Goal: Task Accomplishment & Management: Manage account settings

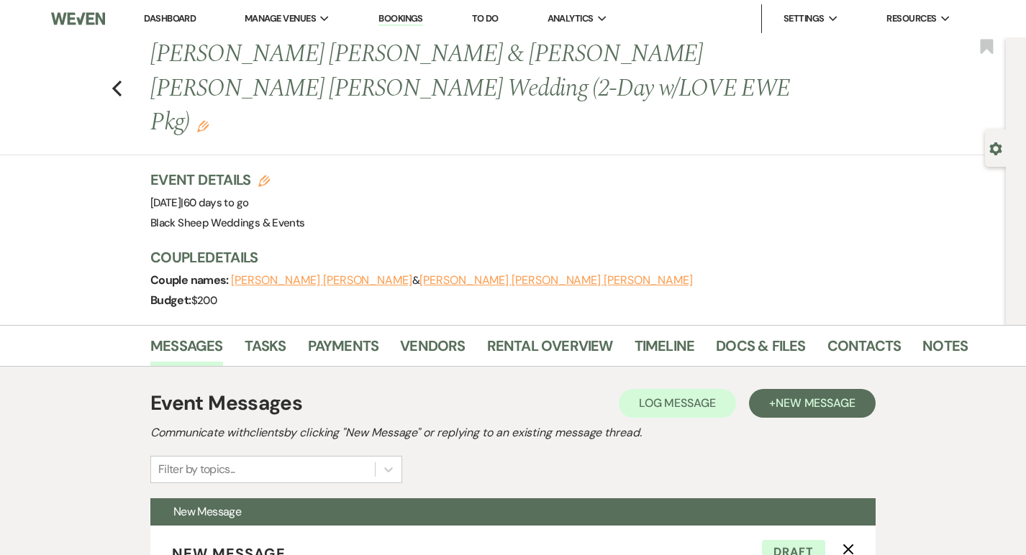
select select "5384"
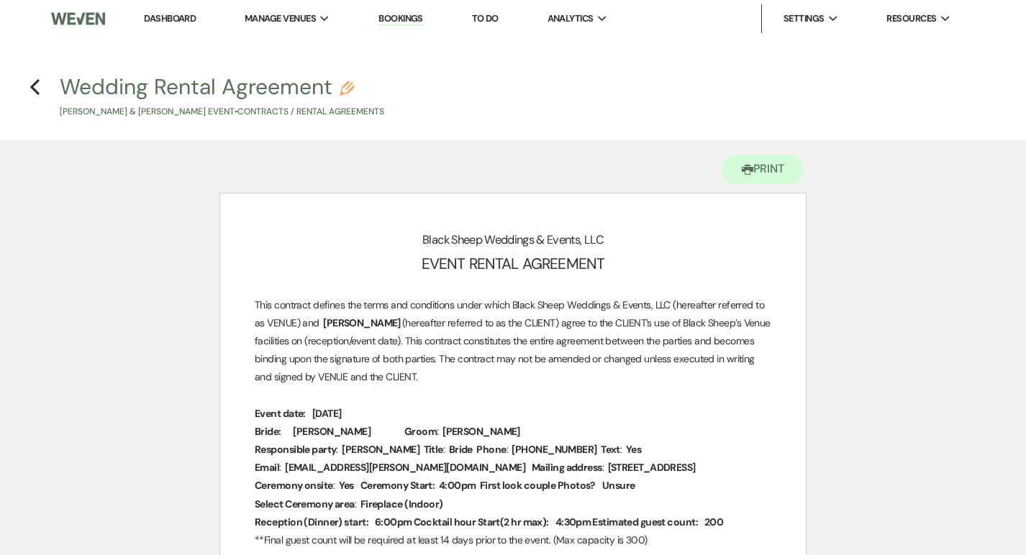
click at [171, 24] on li "Dashboard" at bounding box center [170, 18] width 66 height 29
click at [171, 17] on link "Dashboard" at bounding box center [170, 18] width 52 height 12
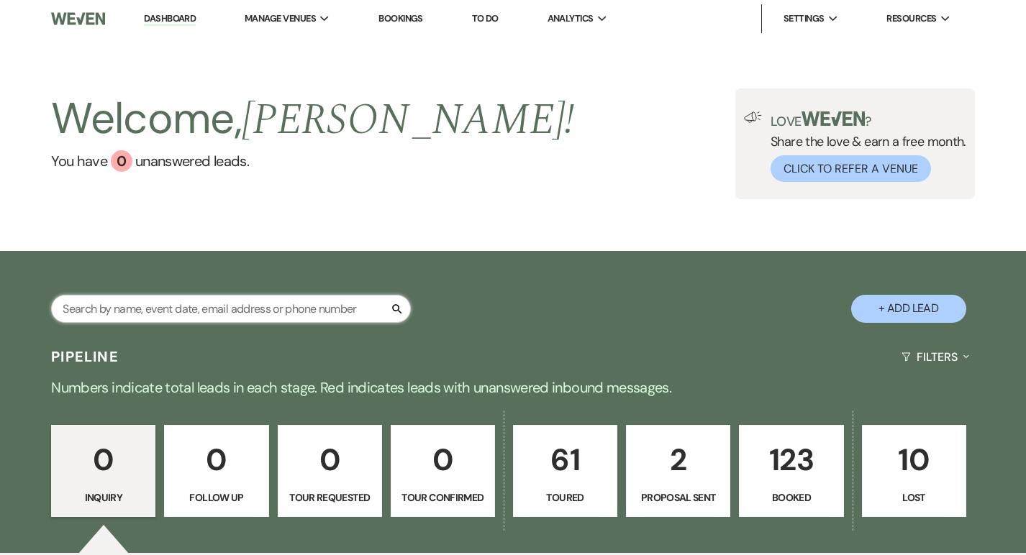
click at [122, 303] on input "text" at bounding box center [231, 309] width 360 height 28
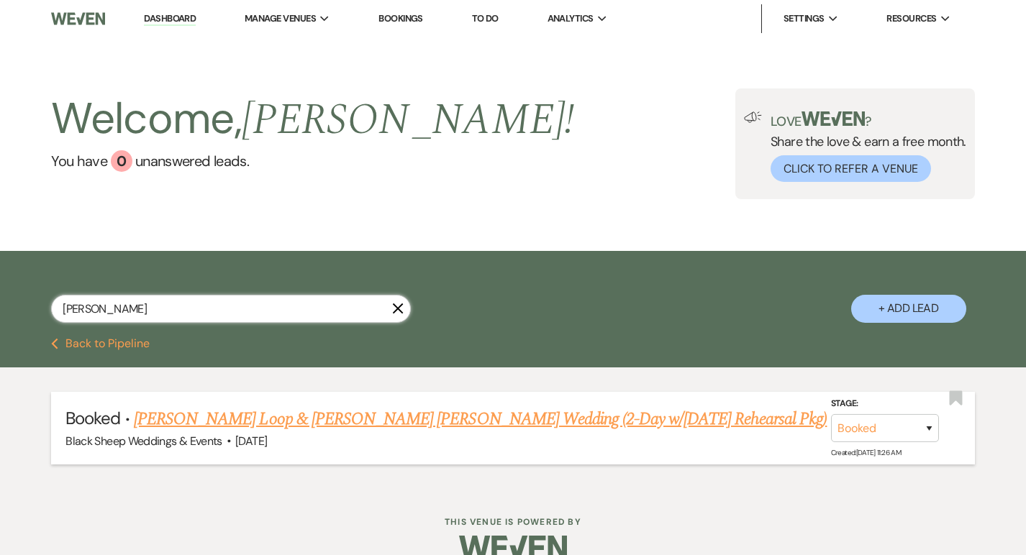
type input "calmes"
click at [288, 417] on link "Grant Vander Loop & McKenzie Rae Calmes's Wedding (2-Day w/Thursday Rehearsal P…" at bounding box center [480, 419] width 693 height 26
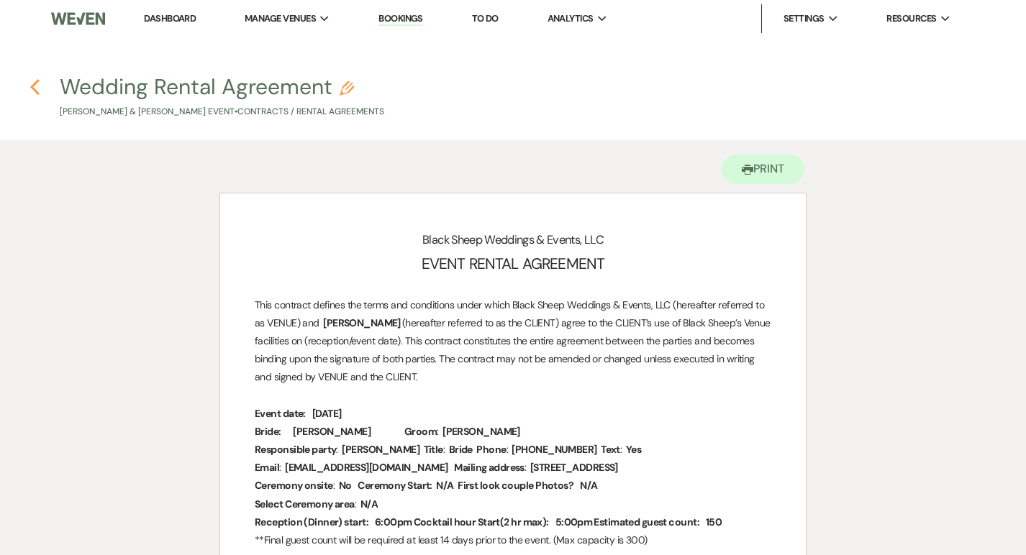
click at [35, 81] on icon "Previous" at bounding box center [34, 86] width 11 height 17
click at [160, 13] on link "Dashboard" at bounding box center [170, 18] width 52 height 12
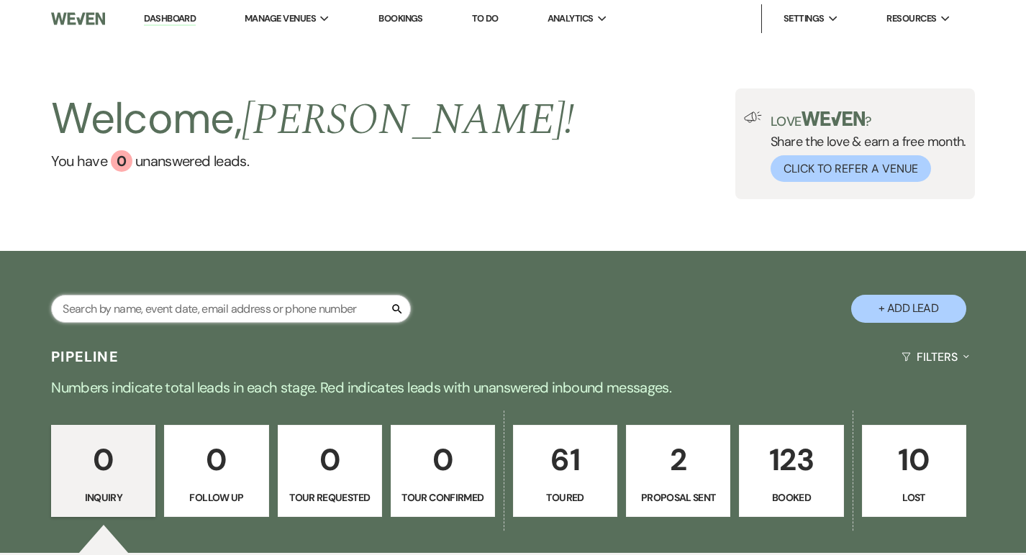
click at [128, 302] on input "text" at bounding box center [231, 309] width 360 height 28
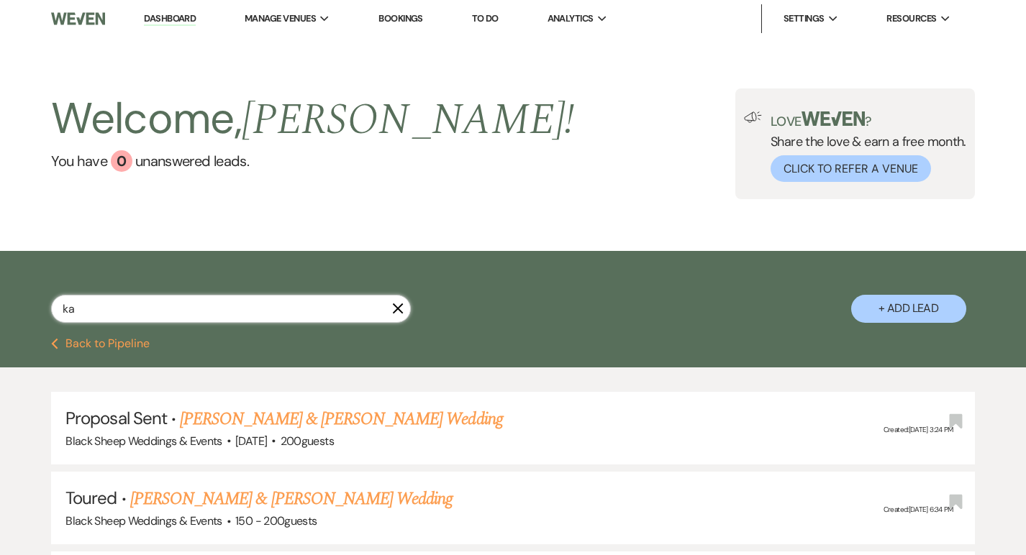
type input "kay"
select select "6"
select select "5"
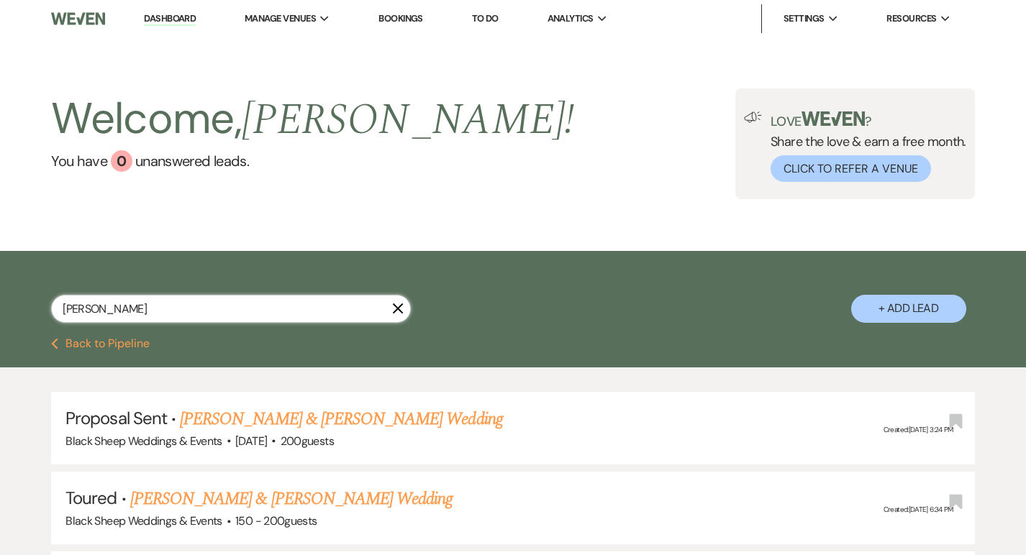
select select "5"
select select "6"
select select "5"
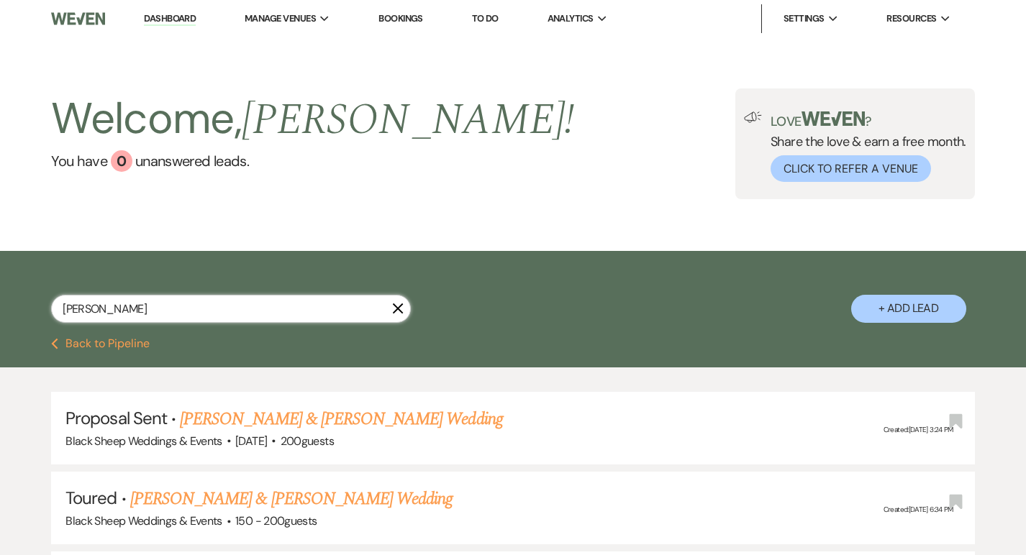
select select "5"
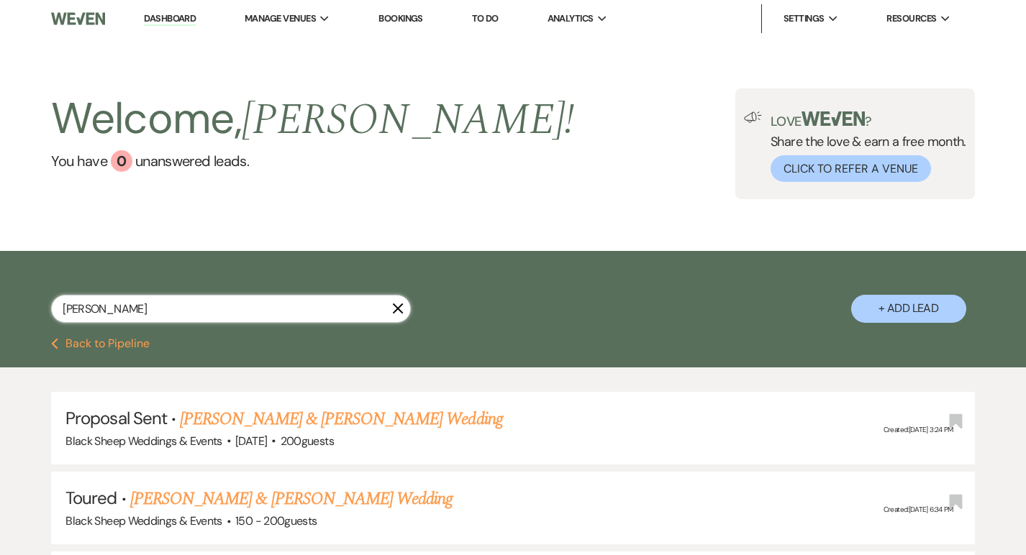
select select "5"
select select "8"
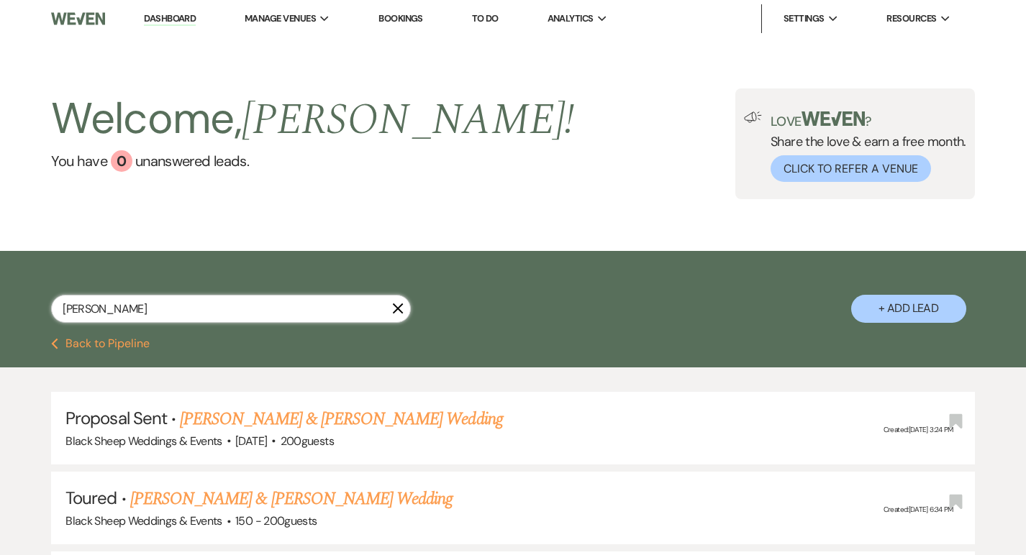
select select "7"
select select "5"
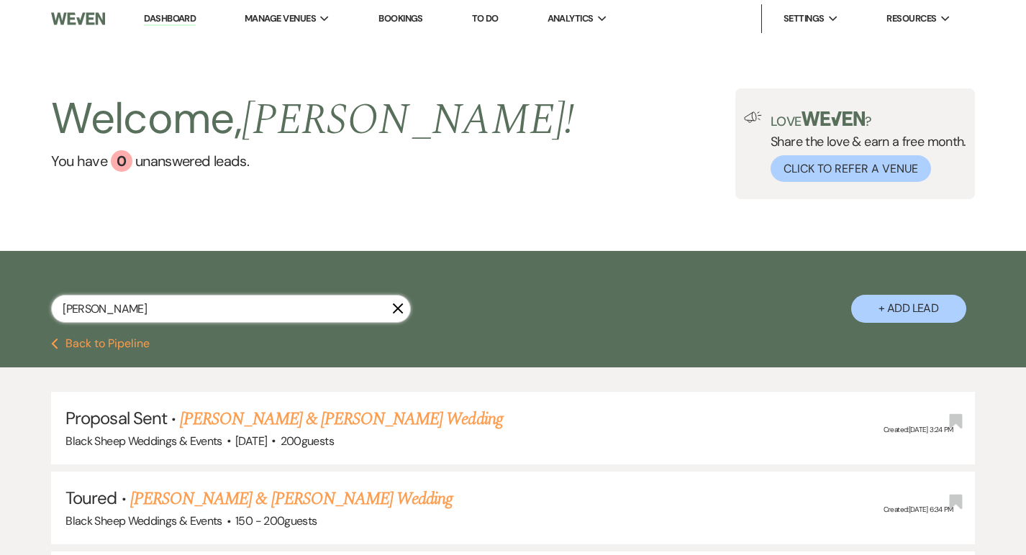
select select "5"
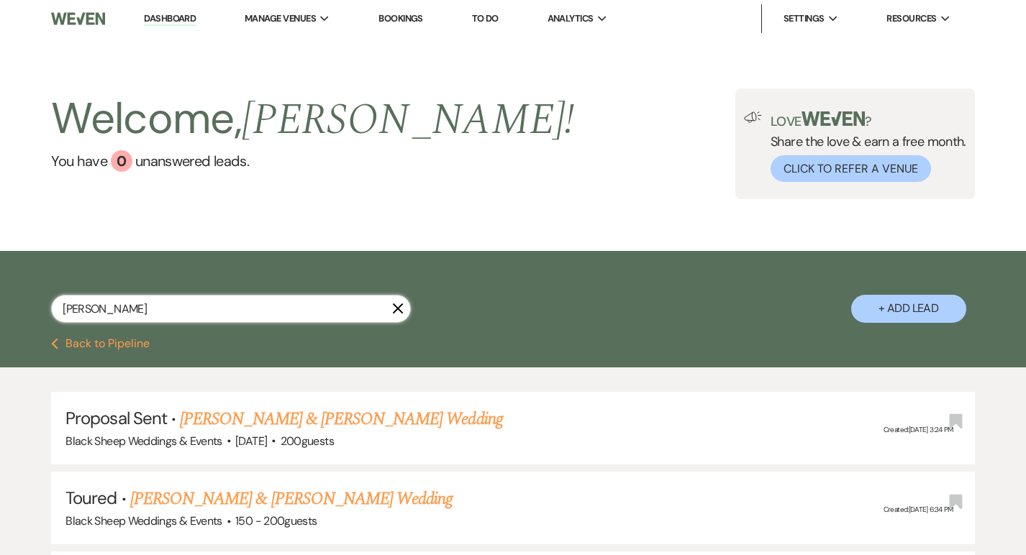
select select "5"
select select "8"
select select "6"
select select "5"
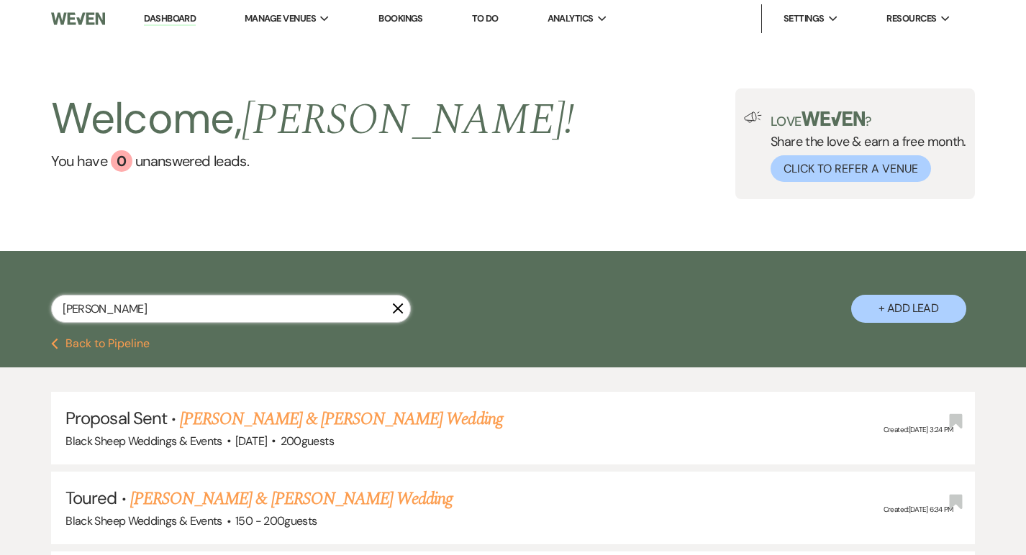
select select "5"
select select "8"
select select "6"
select select "5"
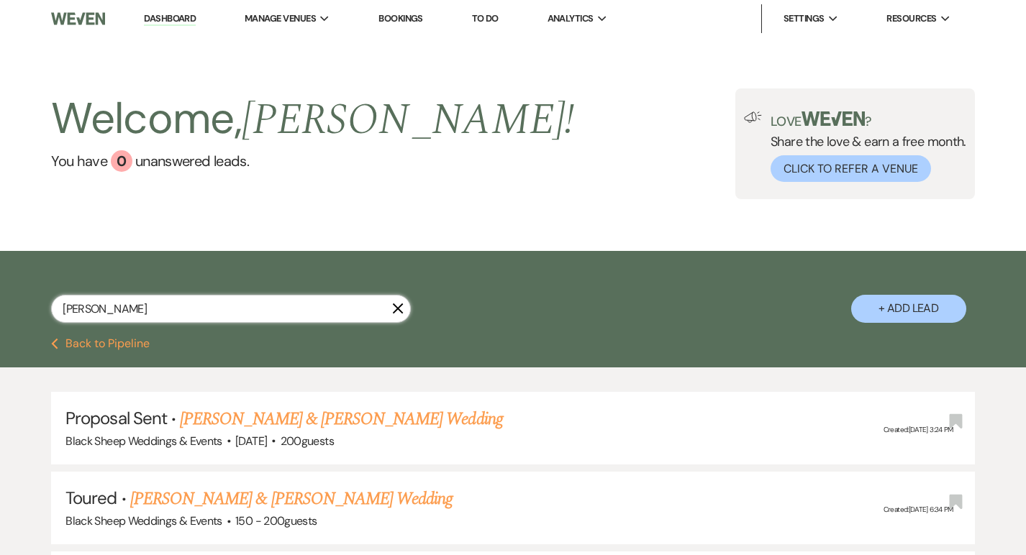
select select "8"
select select "6"
select select "5"
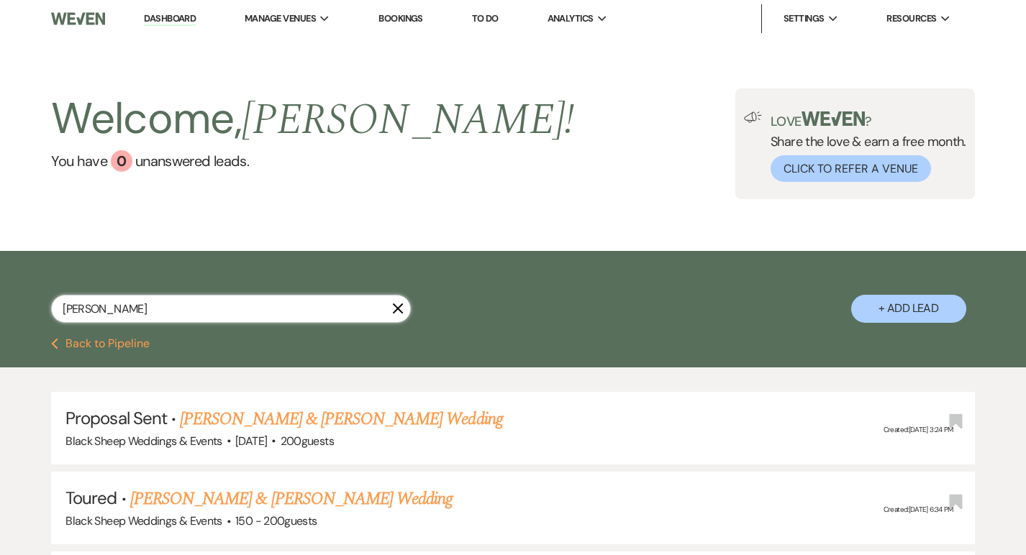
select select "8"
select select "7"
select select "5"
select select "8"
select select "5"
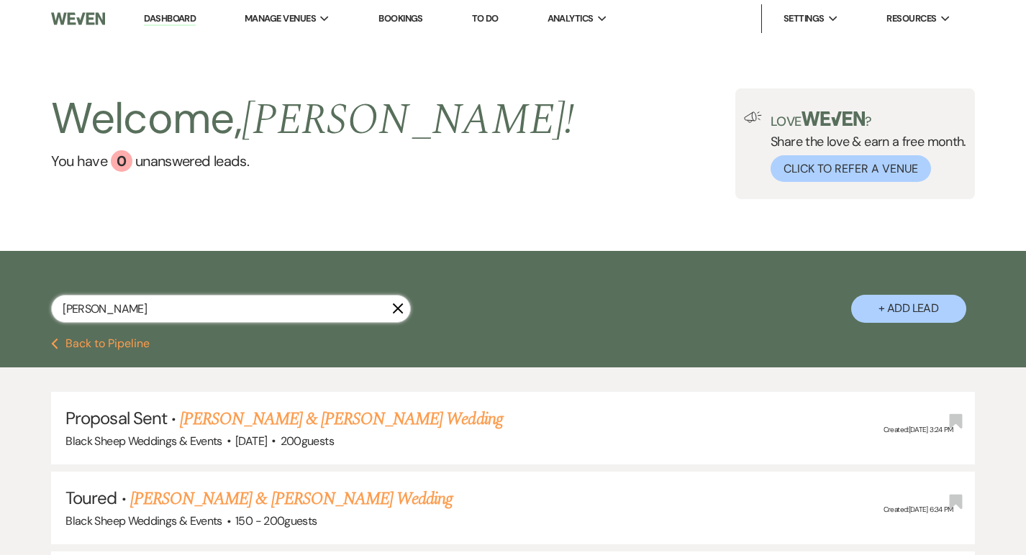
select select "8"
select select "11"
select select "8"
select select "2"
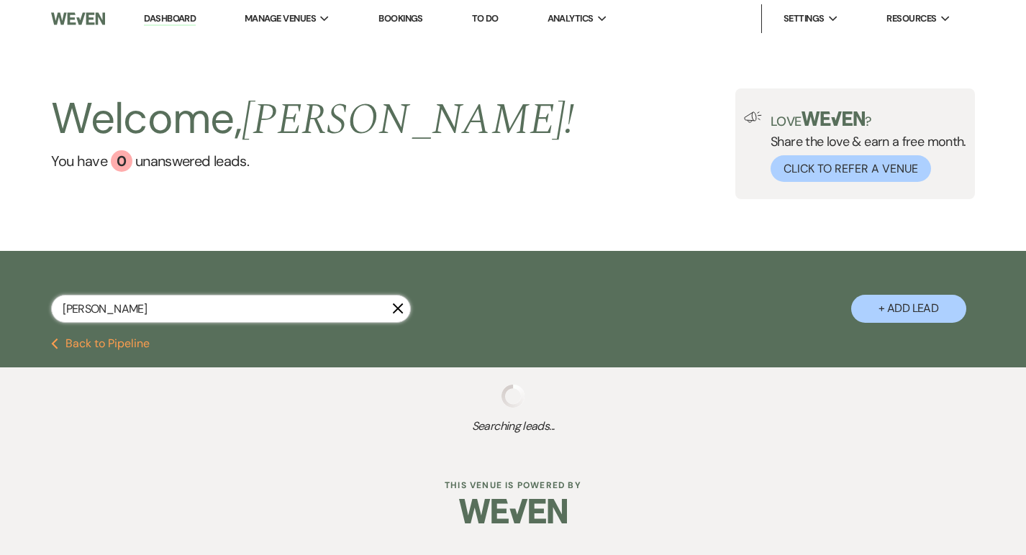
select select "5"
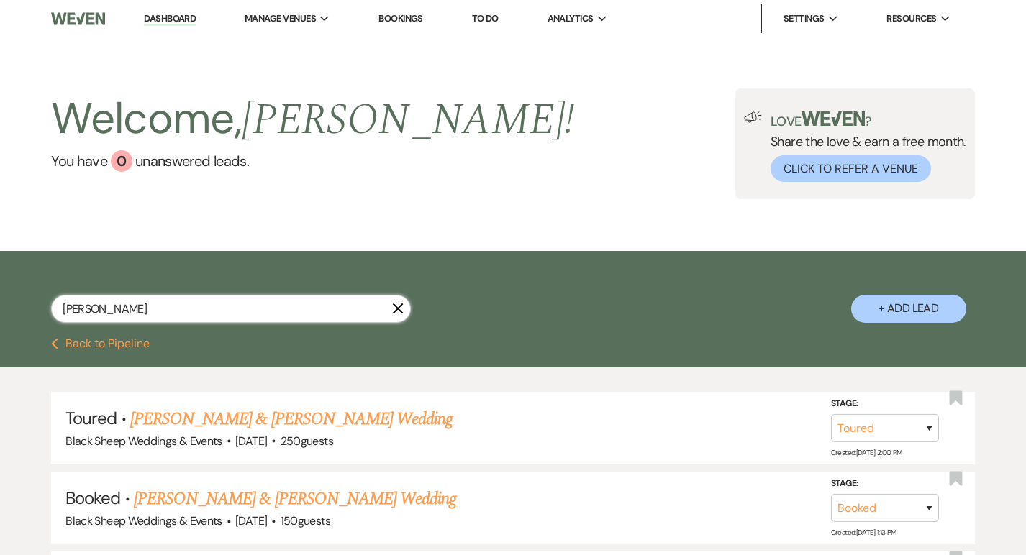
type input "kayla"
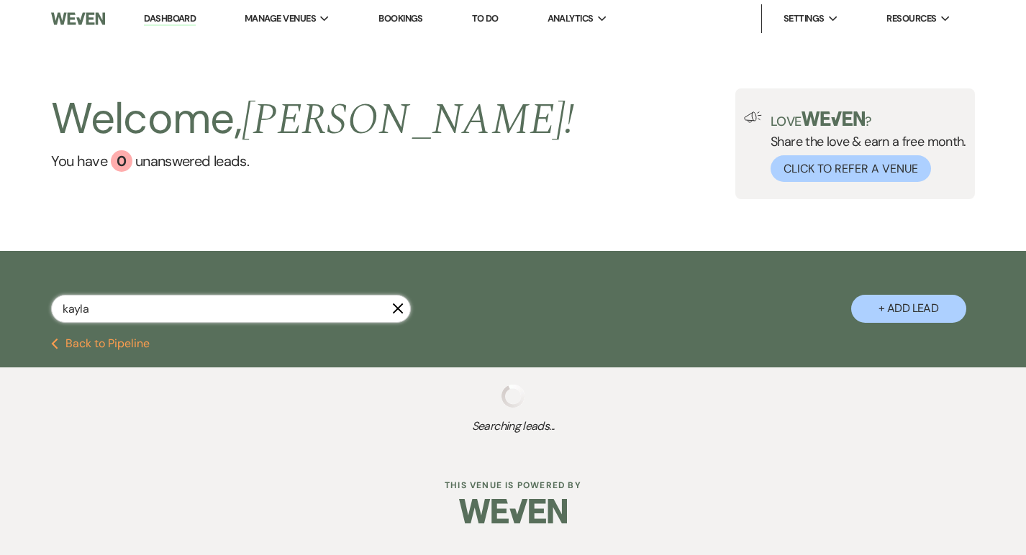
select select "5"
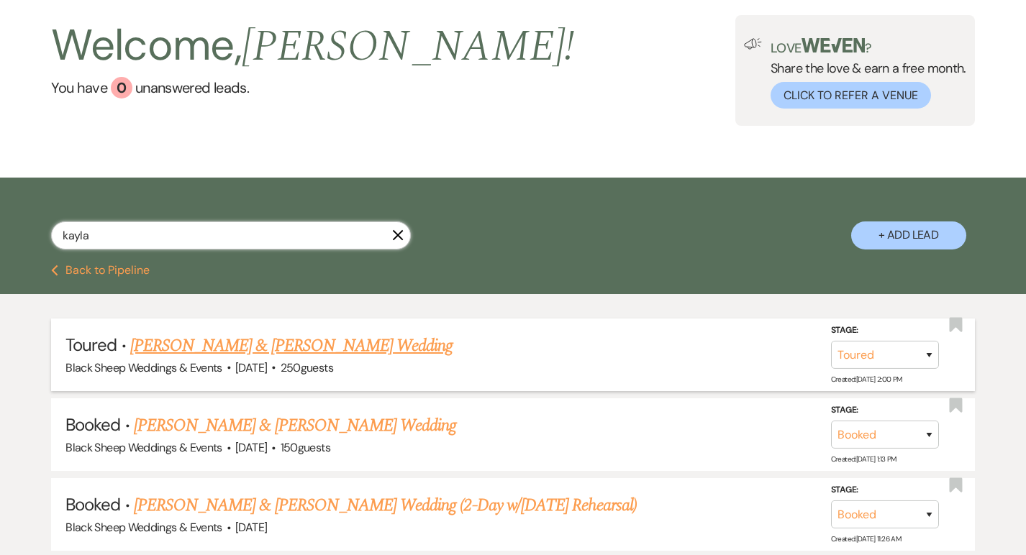
scroll to position [78, 0]
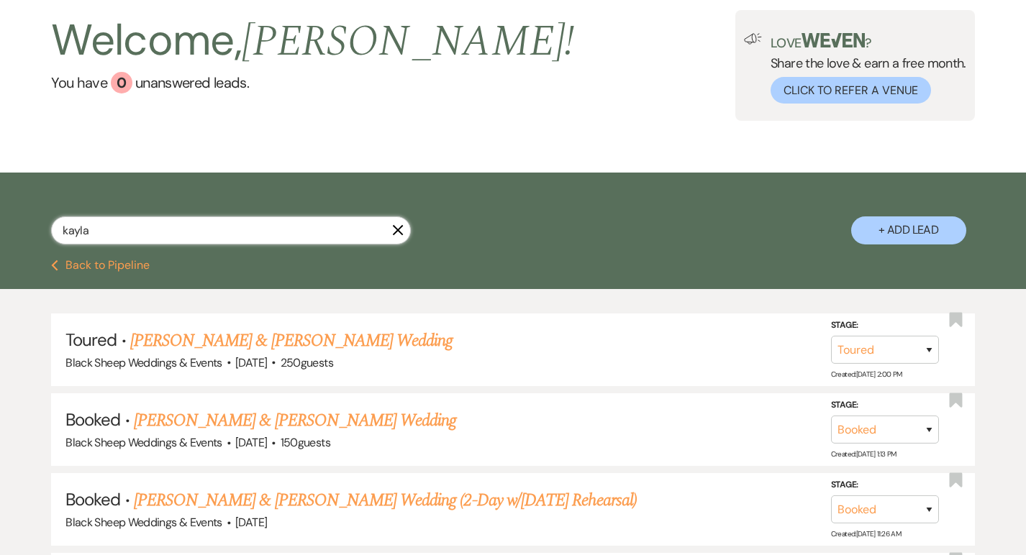
type input "kayla"
click at [400, 234] on icon "X" at bounding box center [398, 230] width 12 height 12
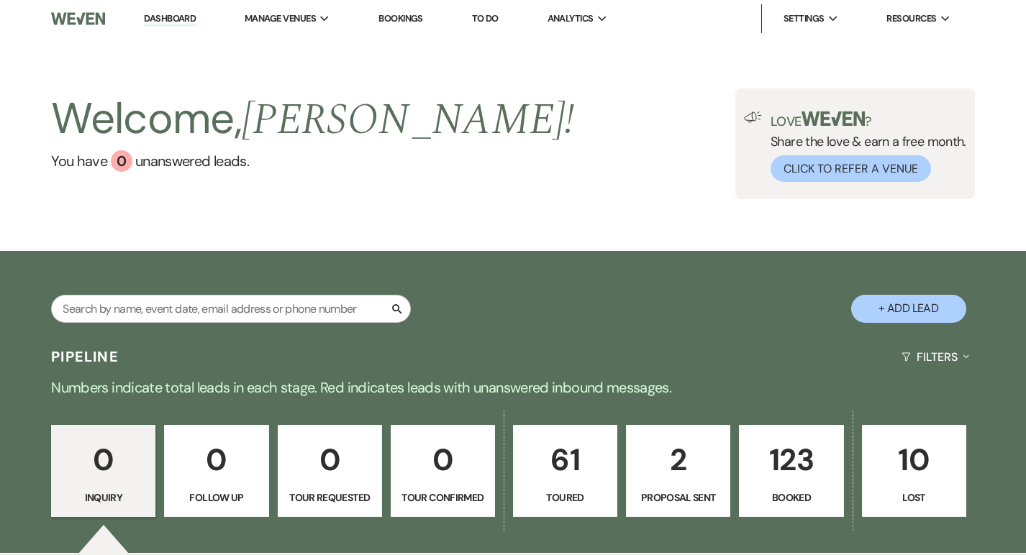
click at [678, 439] on p "2" at bounding box center [678, 460] width 86 height 48
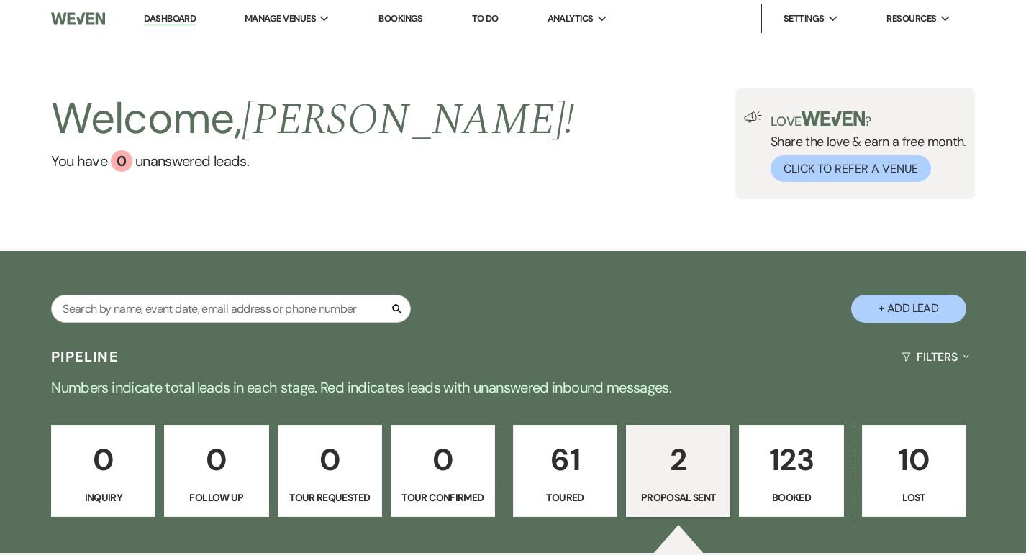
select select "6"
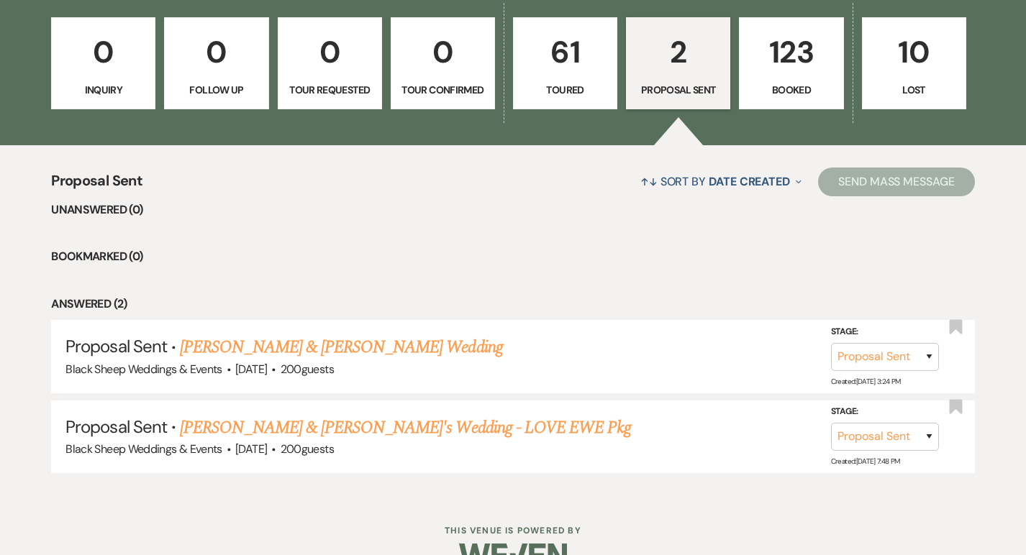
scroll to position [442, 0]
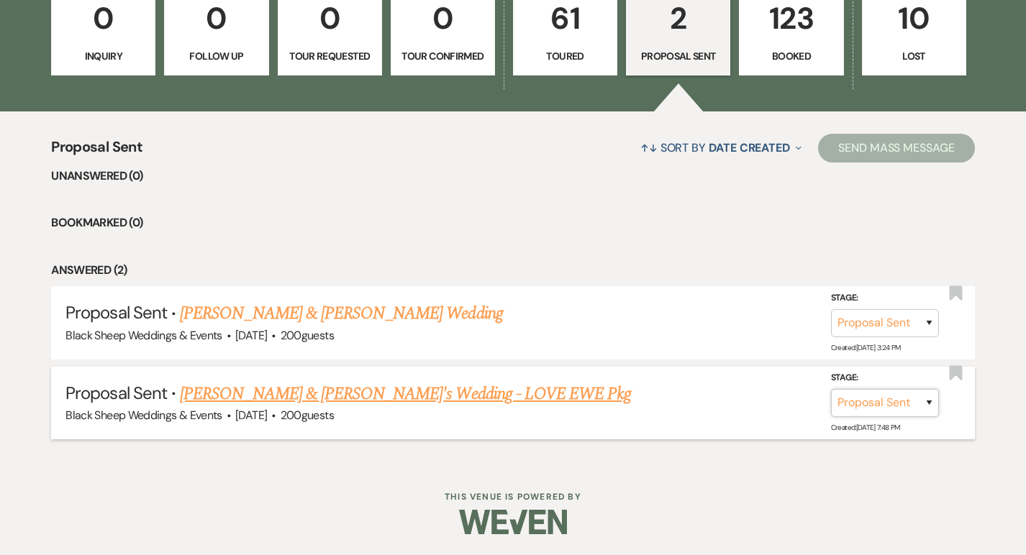
click at [923, 404] on select "Inquiry Follow Up Tour Requested Tour Confirmed Toured Proposal Sent Booked Lost" at bounding box center [885, 403] width 108 height 28
select select "7"
click at [923, 402] on button "Save" at bounding box center [910, 402] width 72 height 29
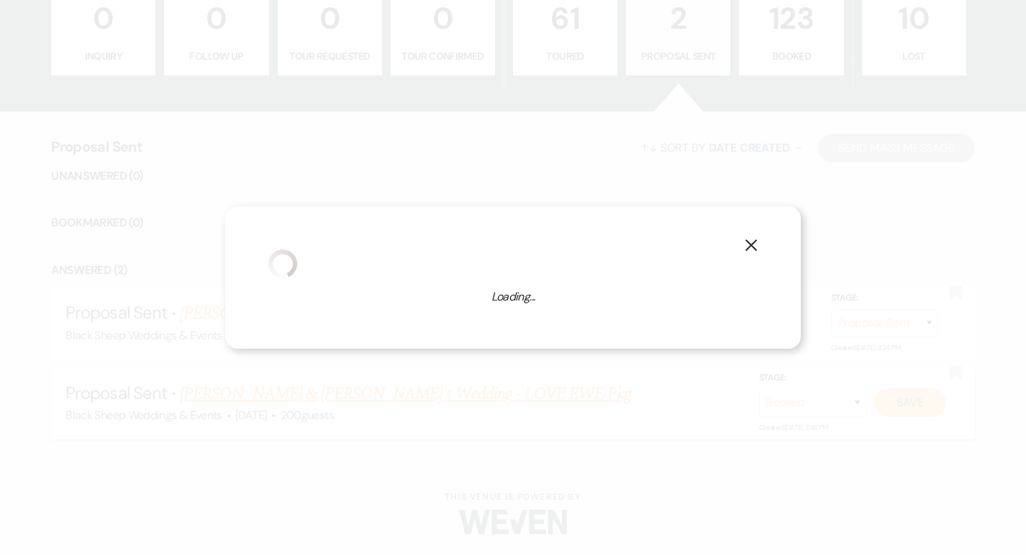
select select "820"
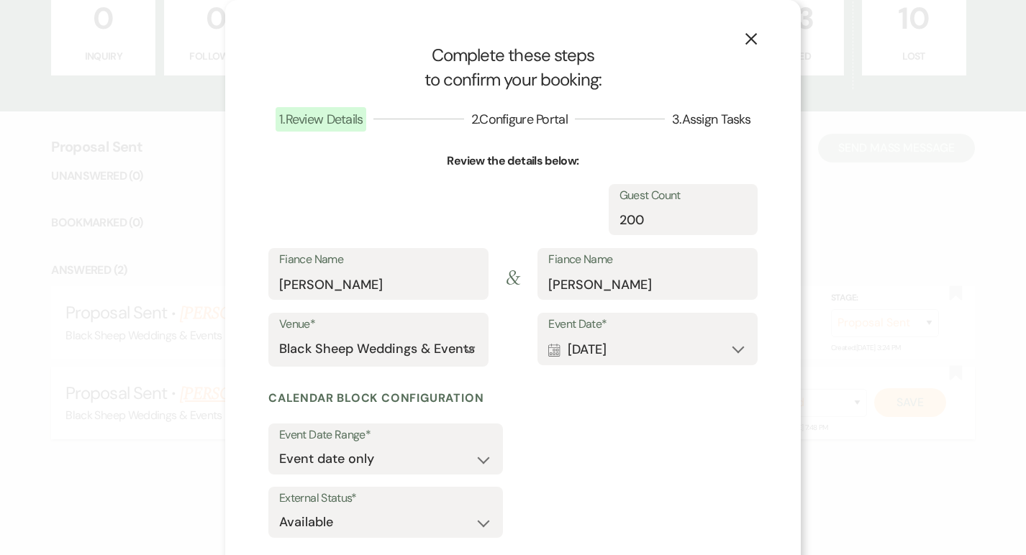
select select "1"
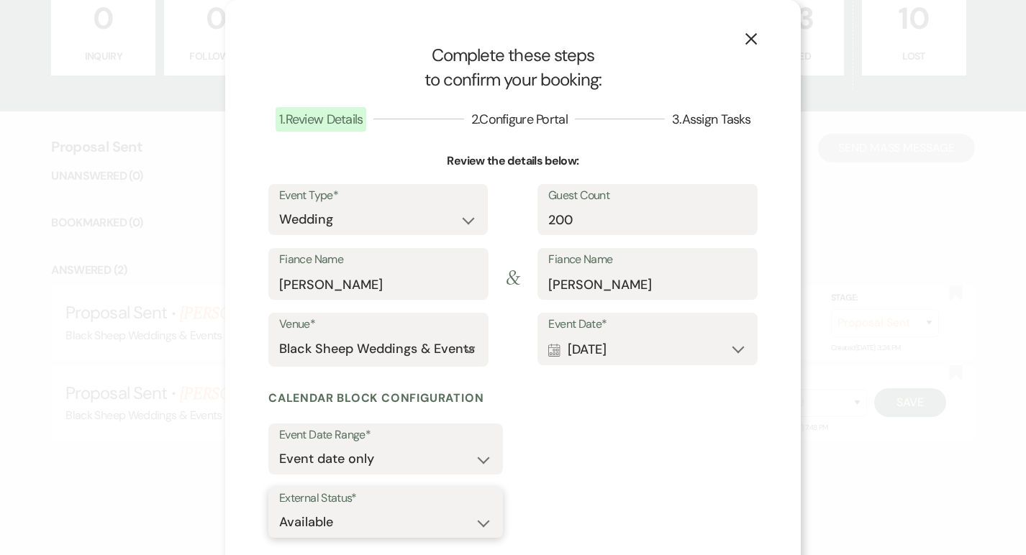
click at [479, 517] on select "Available Unavailable" at bounding box center [385, 522] width 213 height 28
select select "false"
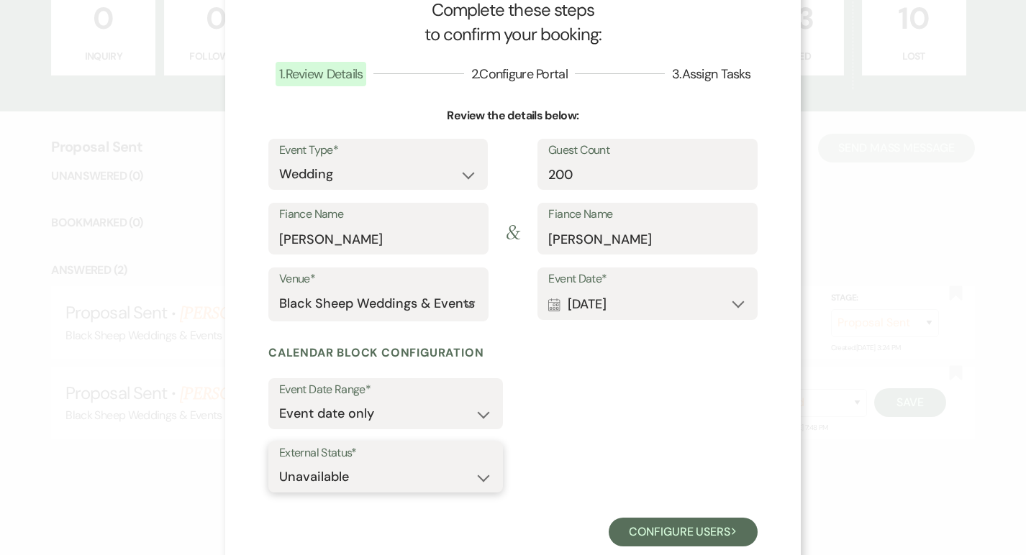
scroll to position [79, 0]
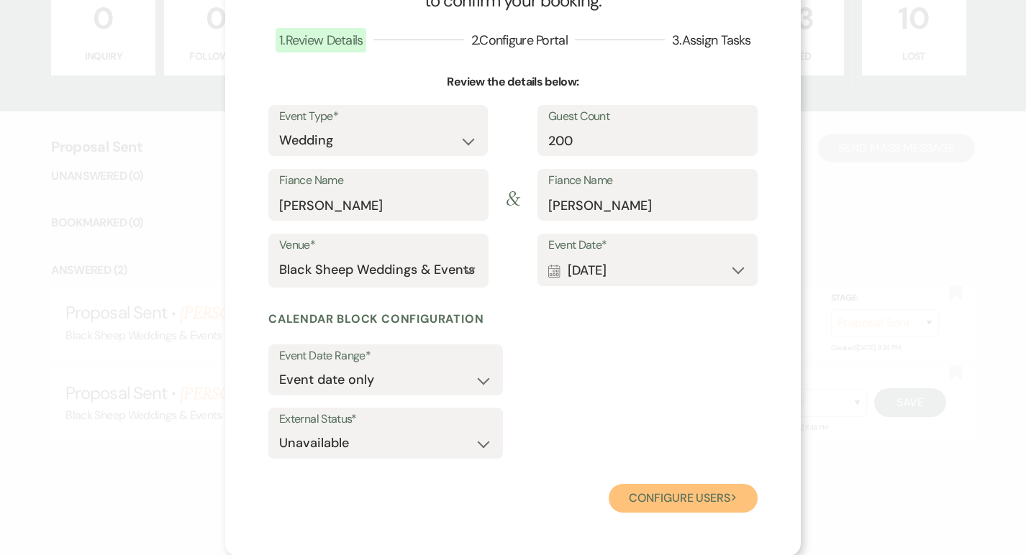
click at [688, 498] on button "Configure users Next" at bounding box center [682, 498] width 149 height 29
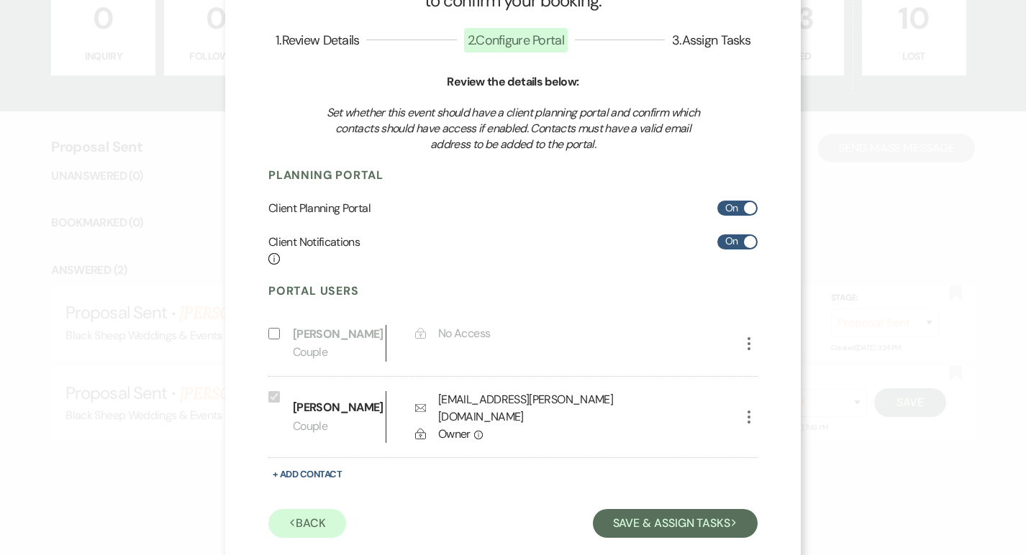
scroll to position [109, 0]
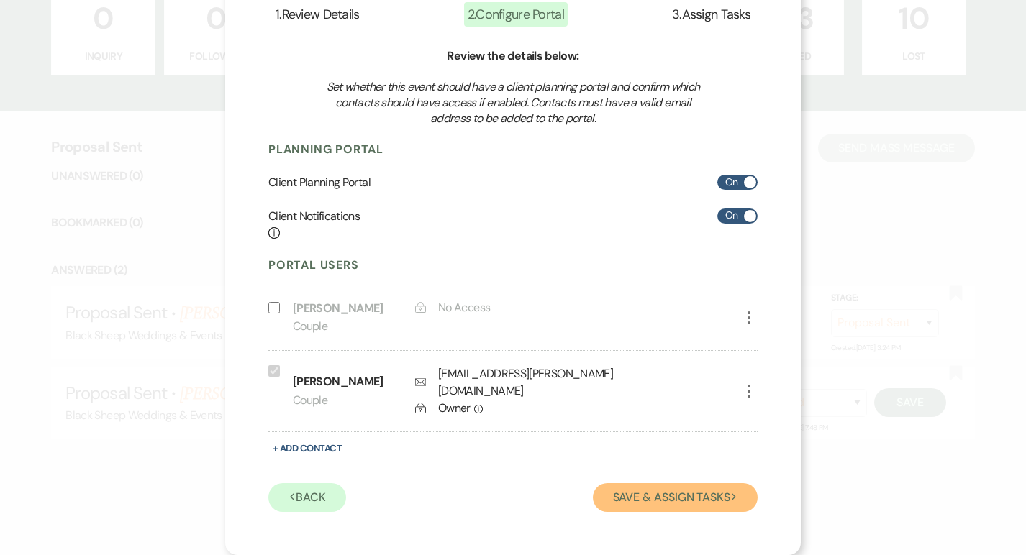
click at [688, 498] on button "Save & Assign Tasks Next" at bounding box center [675, 497] width 165 height 29
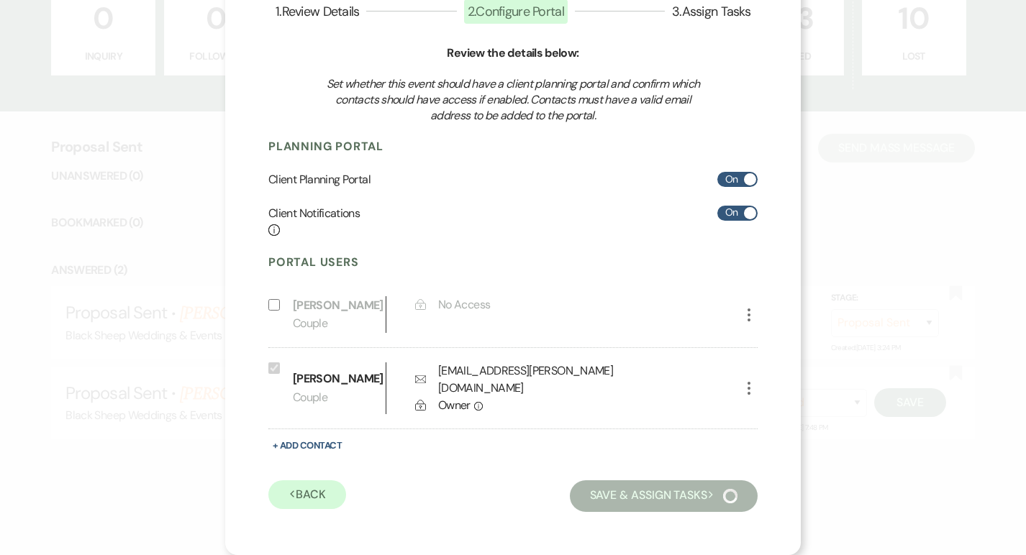
scroll to position [10, 0]
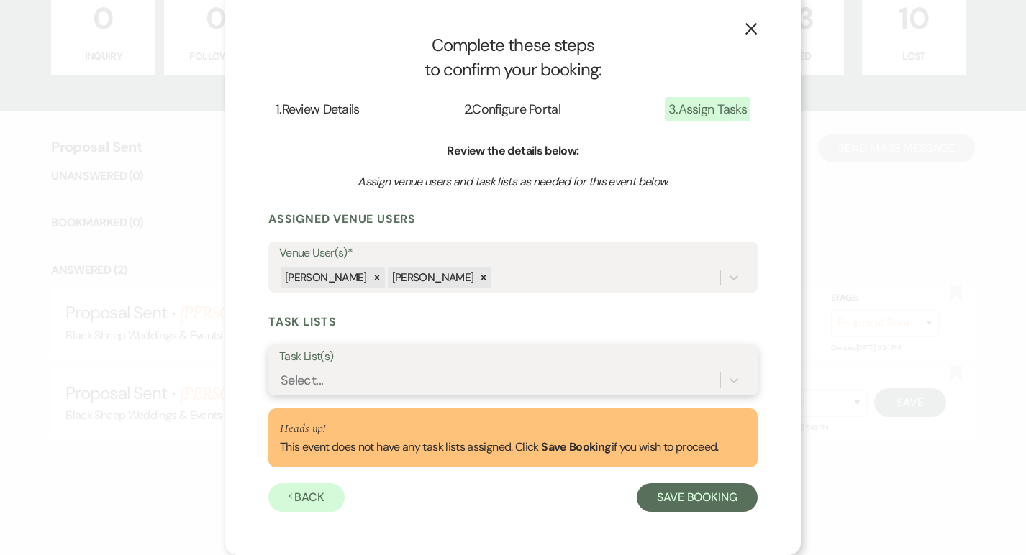
click at [576, 385] on div "Select..." at bounding box center [499, 380] width 441 height 25
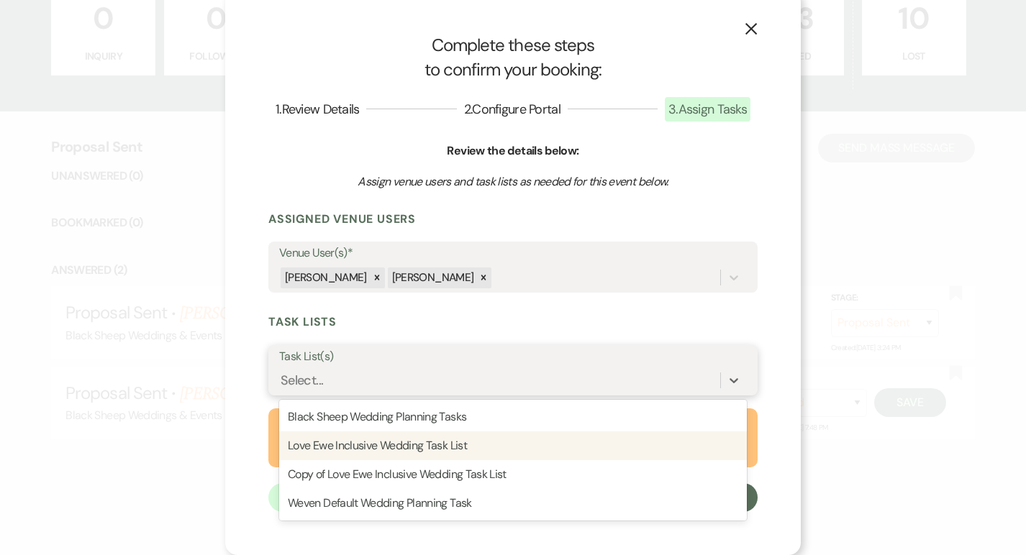
click at [492, 447] on div "Love Ewe Inclusive Wedding Task List" at bounding box center [512, 446] width 467 height 29
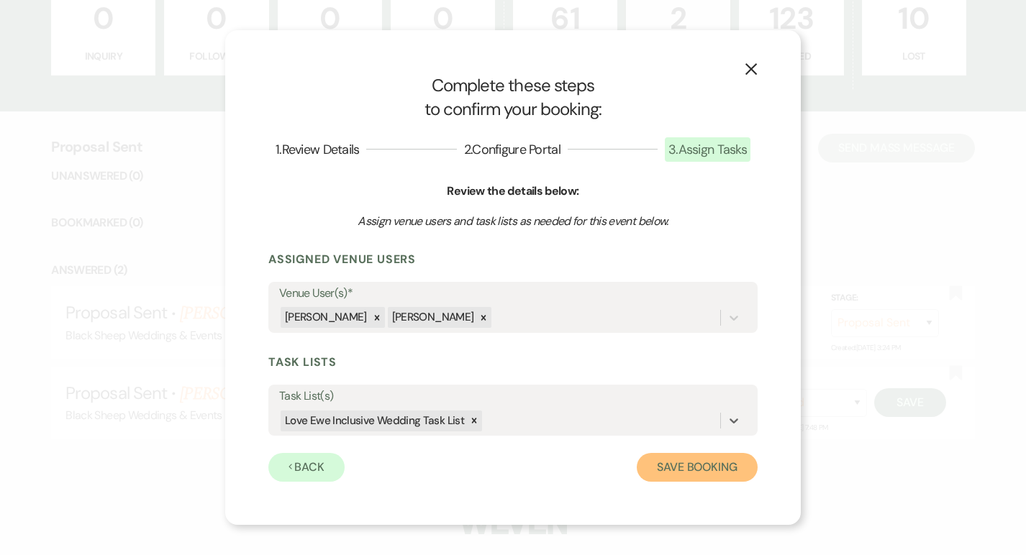
click at [706, 470] on button "Save Booking" at bounding box center [696, 467] width 121 height 29
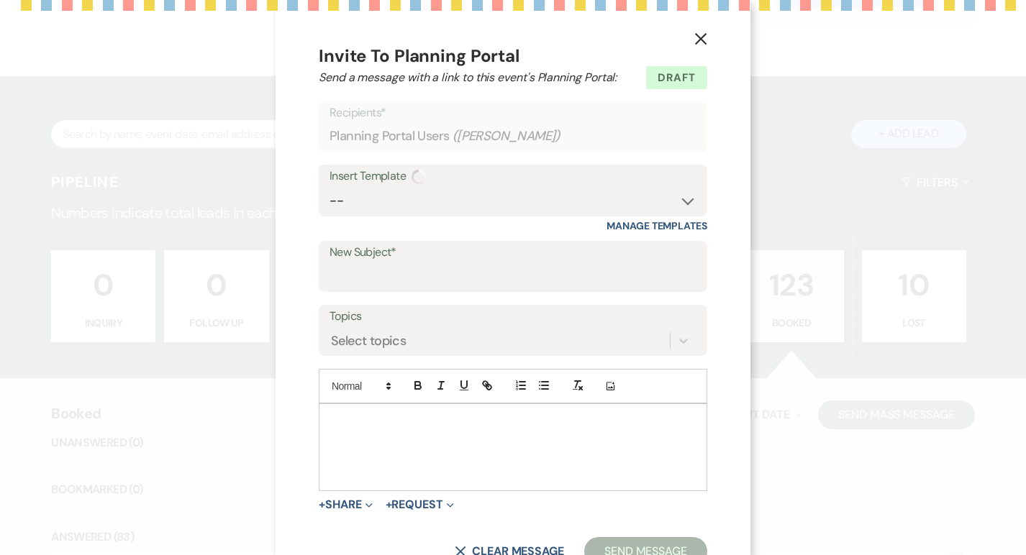
scroll to position [442, 0]
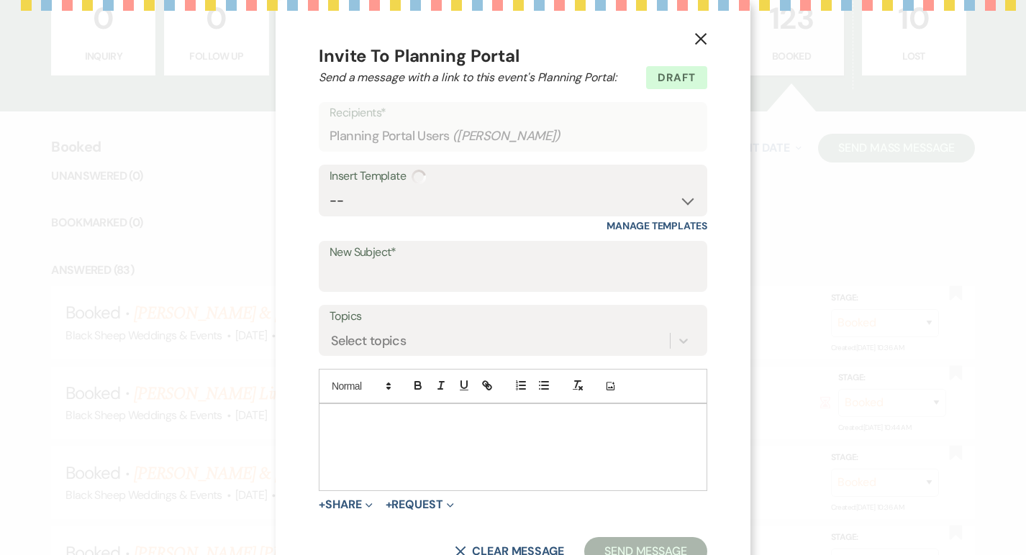
select select "14"
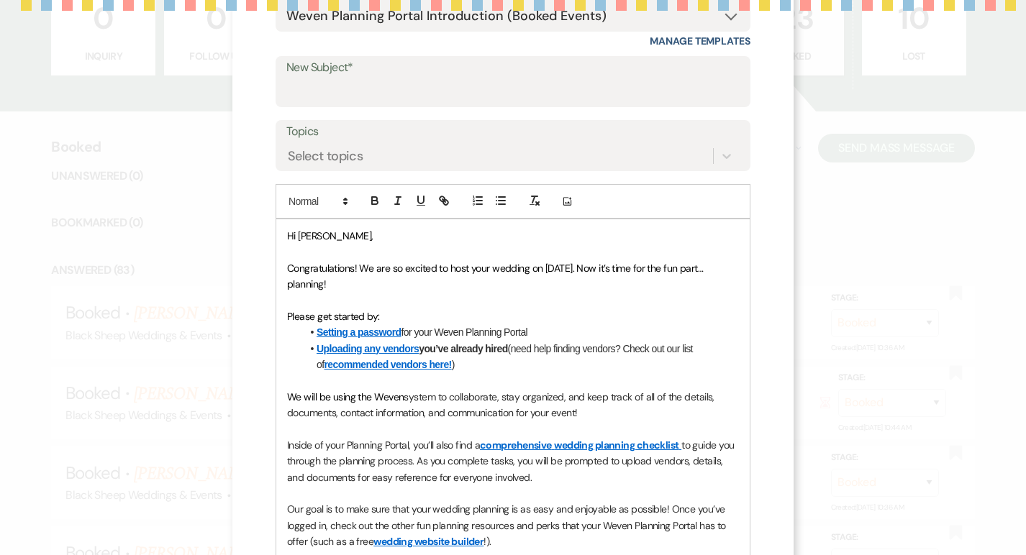
click at [739, 34] on form "Saving draft... Recipients* Planning Portal Users ( Amber Zernicke ) Insert Tem…" at bounding box center [512, 346] width 475 height 859
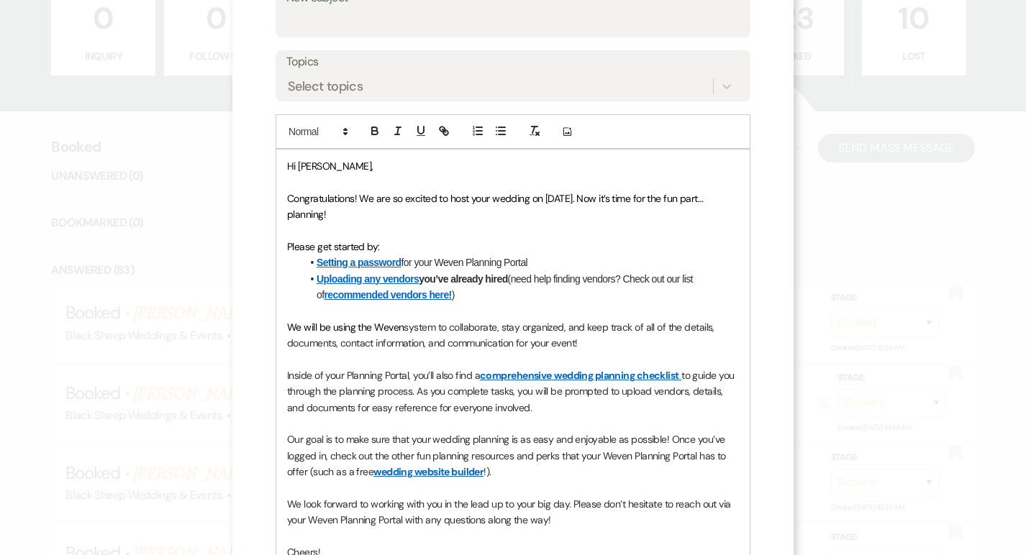
scroll to position [0, 0]
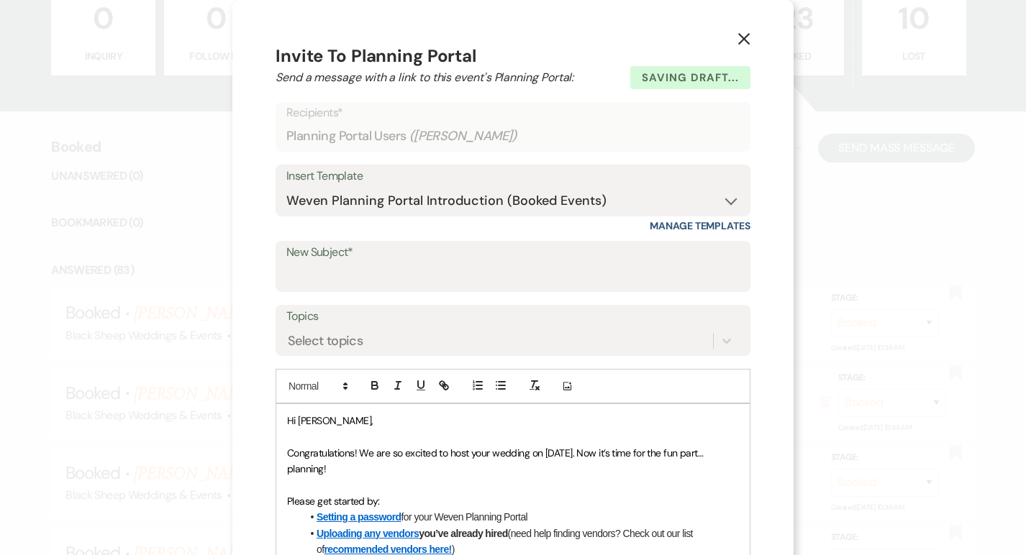
click at [742, 39] on icon "X" at bounding box center [743, 38] width 13 height 13
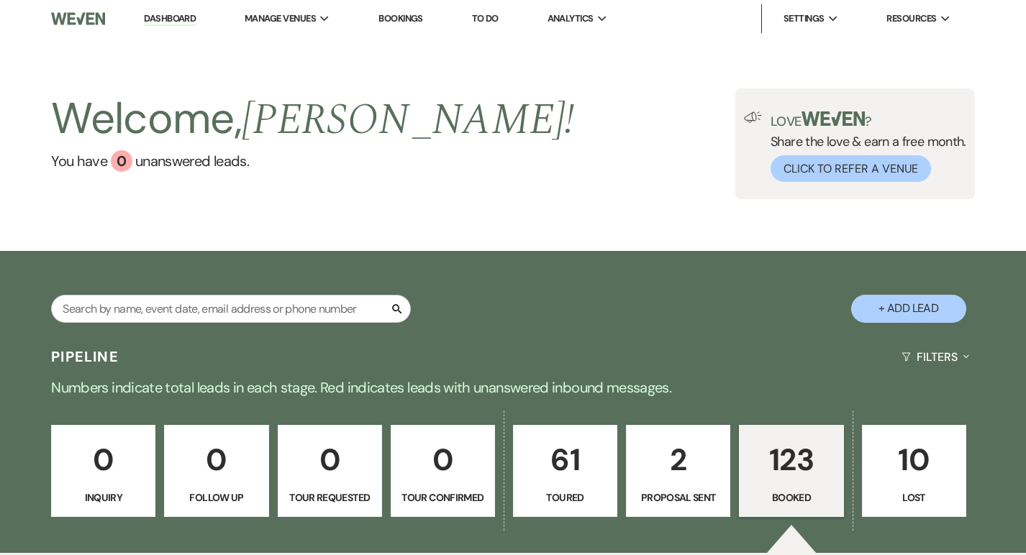
click at [165, 18] on link "Dashboard" at bounding box center [170, 19] width 52 height 14
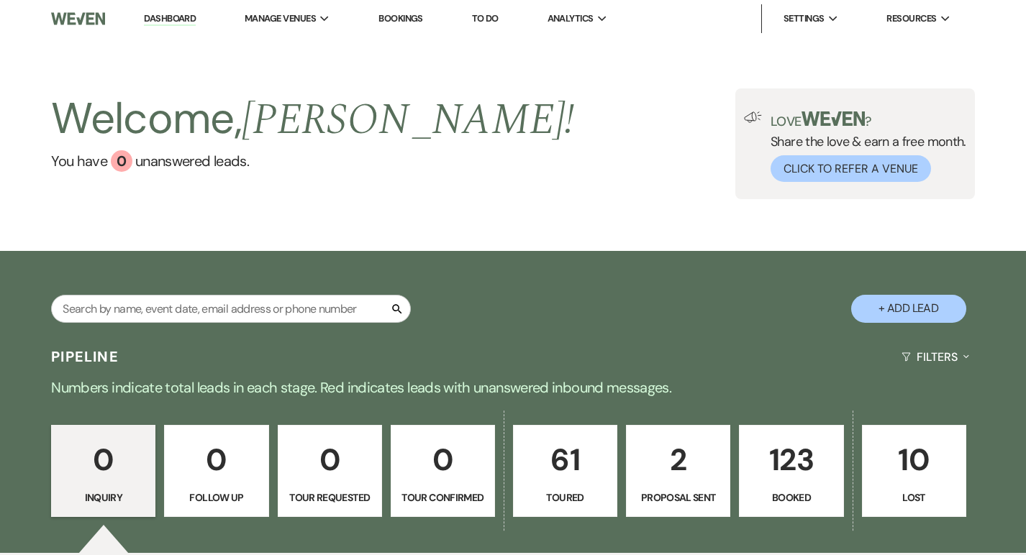
click at [165, 18] on link "Dashboard" at bounding box center [170, 19] width 52 height 14
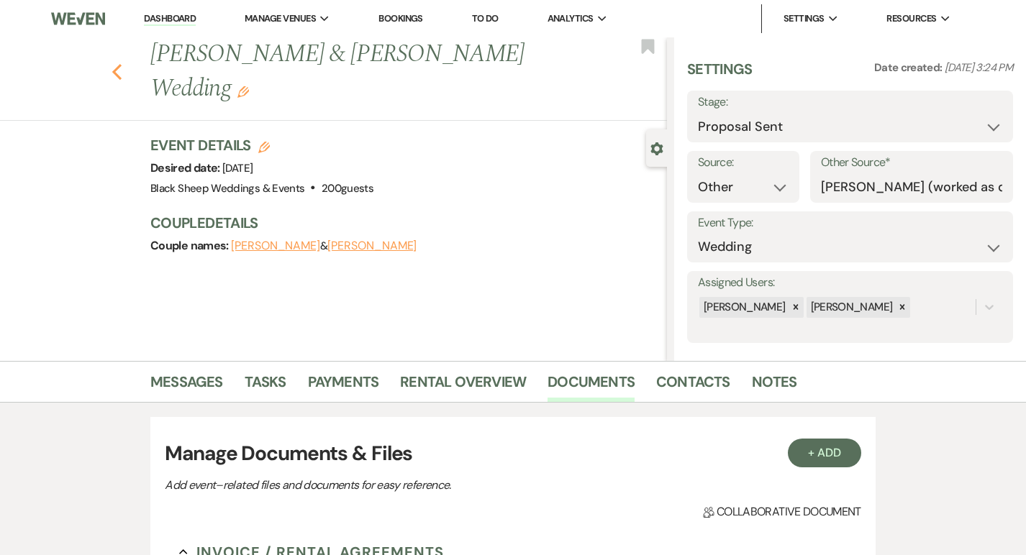
click at [116, 63] on icon "Previous" at bounding box center [116, 71] width 11 height 17
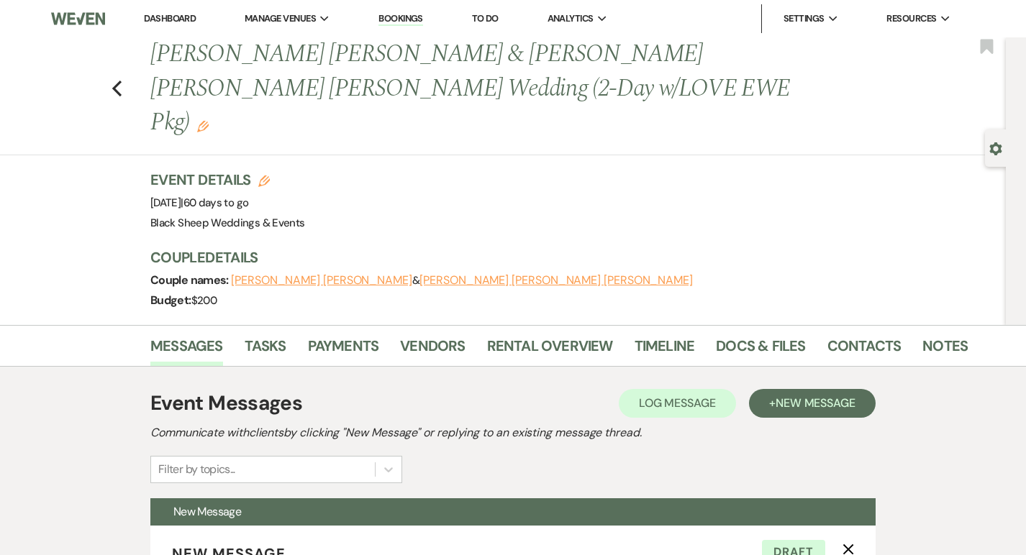
select select "5384"
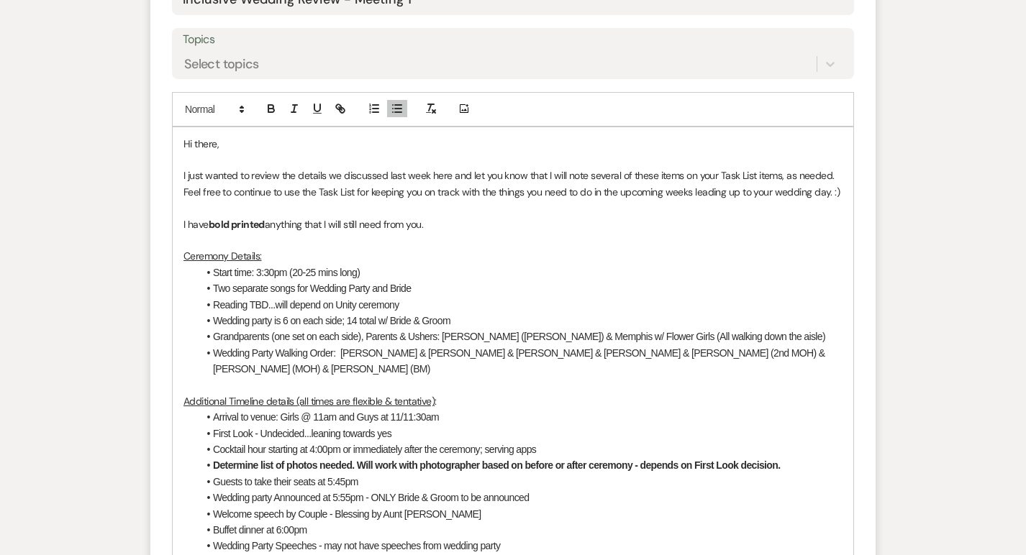
scroll to position [780, 0]
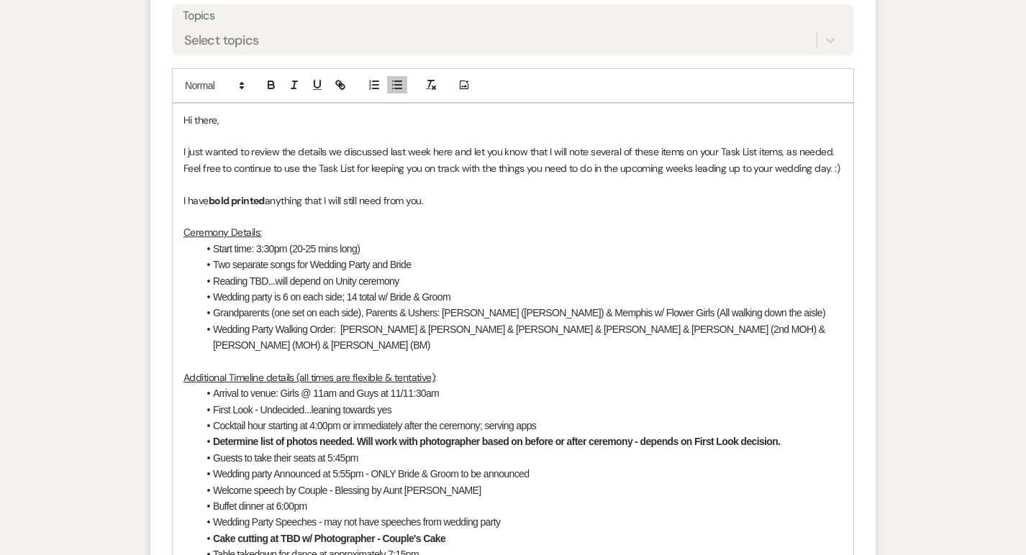
click at [805, 321] on li "Wedding Party Walking Order: Alexis & Cole, Emily & John, Ashley & Zach, Olivia…" at bounding box center [520, 337] width 644 height 32
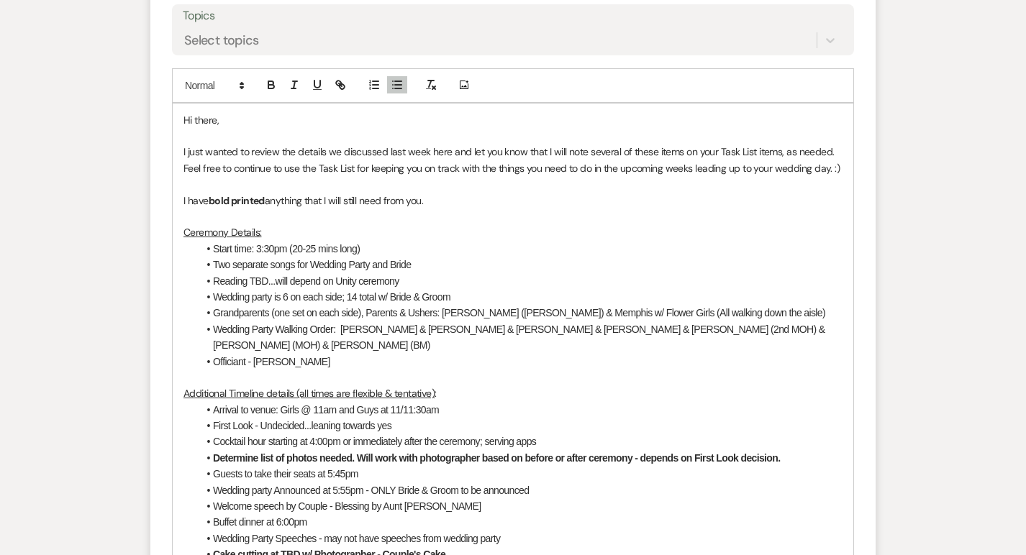
click at [636, 385] on p "Additional Timeline details (all times are flexible & tentative) :" at bounding box center [512, 393] width 659 height 16
click at [424, 402] on li "Arrival to venue: Girls @ 11am and Guys at 11/11:30am" at bounding box center [520, 410] width 644 height 16
click at [320, 402] on li "Arrival to venue: Girls @ 11am and Guys at 11:00am" at bounding box center [520, 410] width 644 height 16
drag, startPoint x: 260, startPoint y: 374, endPoint x: 398, endPoint y: 375, distance: 137.4
click at [398, 418] on li "First Look - Undecided...leaning towards yes" at bounding box center [520, 426] width 644 height 16
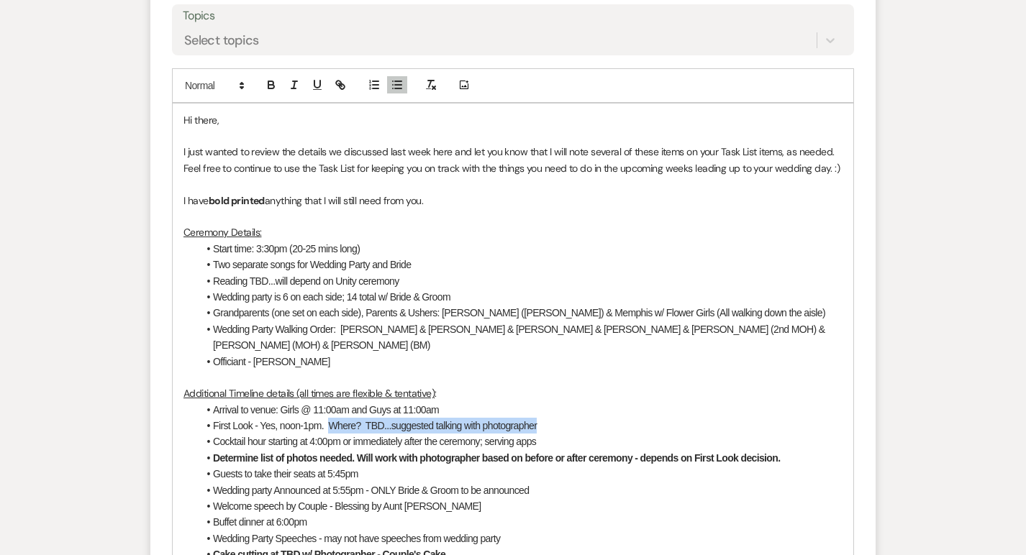
drag, startPoint x: 329, startPoint y: 372, endPoint x: 540, endPoint y: 376, distance: 211.5
click at [540, 418] on li "First Look - Yes, noon-1pm. Where? TBD...suggested talking with photographer" at bounding box center [520, 426] width 644 height 16
click at [296, 434] on li "Cocktail hour starting at 4:00pm or immediately after the ceremony; serving apps" at bounding box center [520, 442] width 644 height 16
drag, startPoint x: 487, startPoint y: 390, endPoint x: 544, endPoint y: 392, distance: 56.9
click at [544, 434] on li "Cocktail hour starting at 4:00pm or immediately after the ceremony; serving apps" at bounding box center [520, 442] width 644 height 16
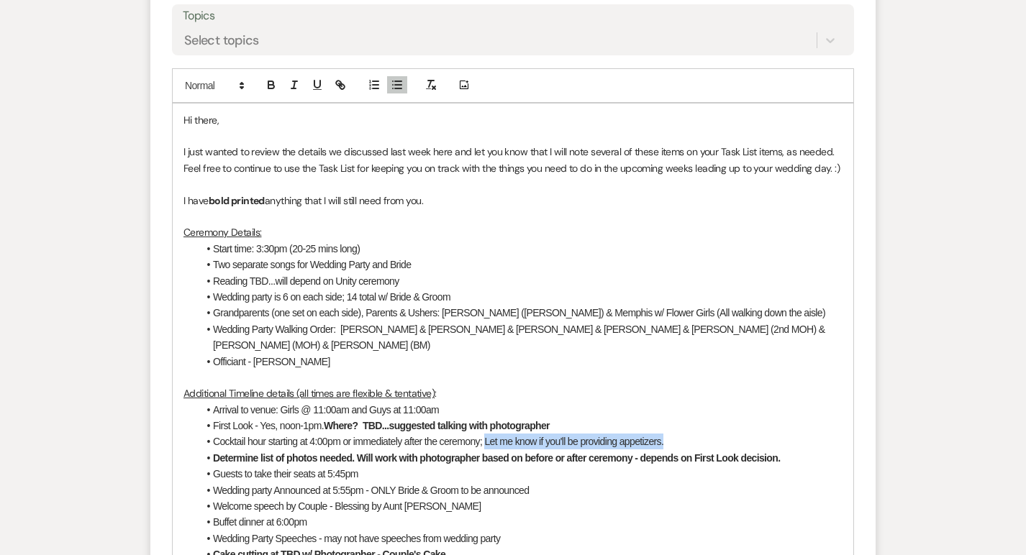
drag, startPoint x: 486, startPoint y: 391, endPoint x: 670, endPoint y: 393, distance: 183.4
click at [670, 434] on li "Cocktail hour starting at 4:00pm or immediately after the ceremony; Let me know…" at bounding box center [520, 442] width 644 height 16
click at [484, 434] on li "Cocktail hour starting at 4:00pm or immediately after the ceremony; Let me know…" at bounding box center [520, 442] width 644 height 16
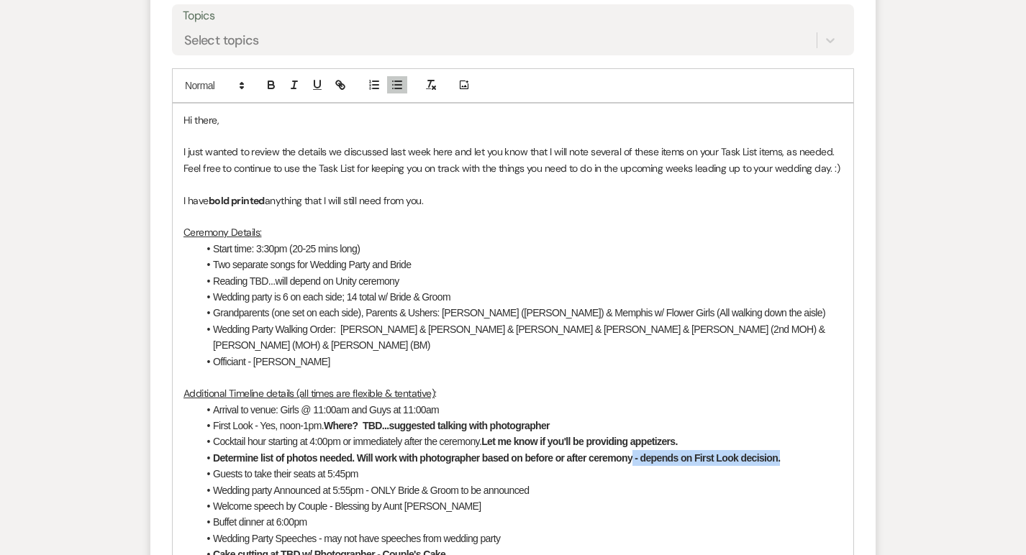
drag, startPoint x: 782, startPoint y: 411, endPoint x: 634, endPoint y: 410, distance: 148.2
click at [634, 450] on li "Determine list of photos needed. Will work with photographer based on before or…" at bounding box center [520, 458] width 644 height 16
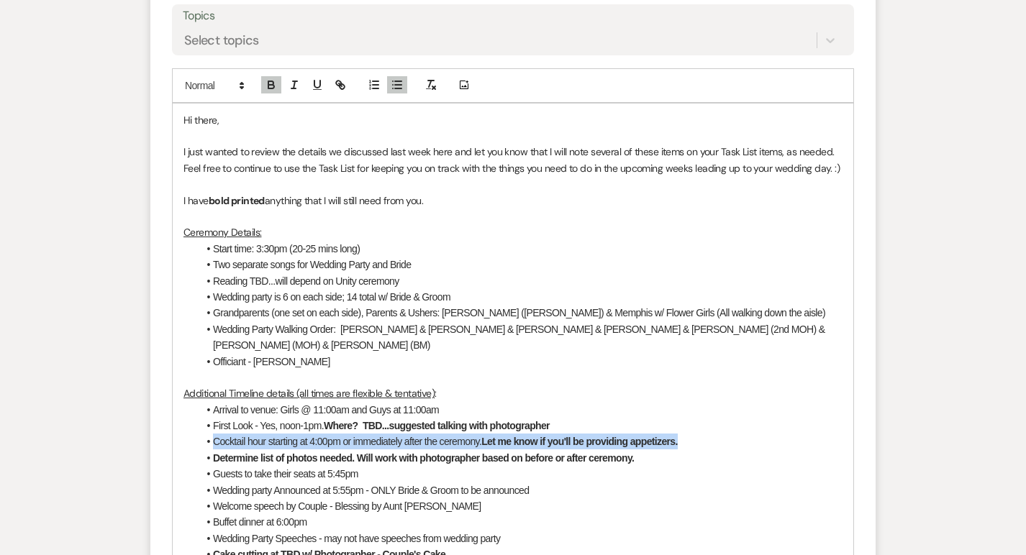
drag, startPoint x: 214, startPoint y: 391, endPoint x: 687, endPoint y: 394, distance: 472.5
click at [687, 434] on li "Cocktail hour starting at 4:00pm or immediately after the ceremony. Let me know…" at bounding box center [520, 442] width 644 height 16
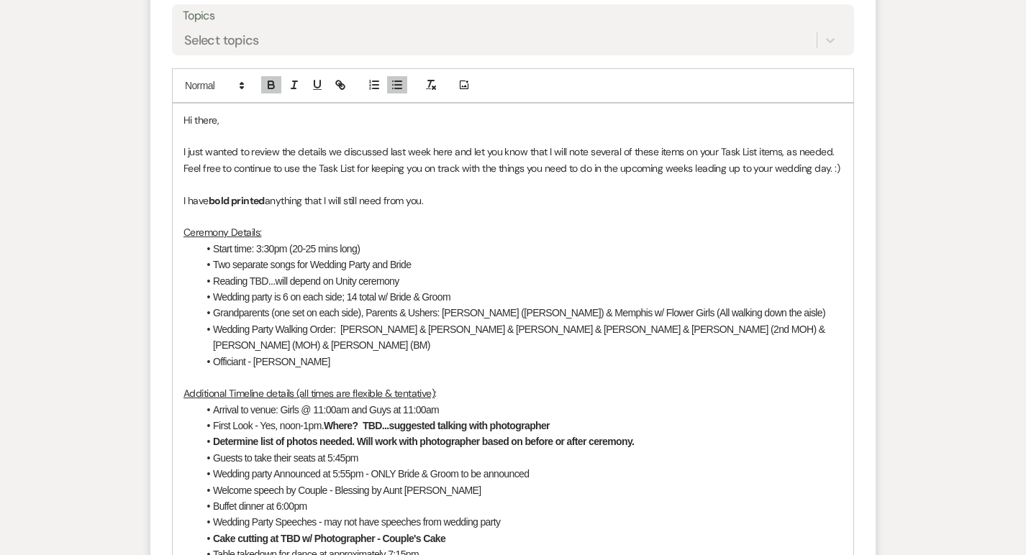
click at [635, 434] on li "Determine list of photos needed. Will work with photographer based on before or…" at bounding box center [520, 442] width 644 height 16
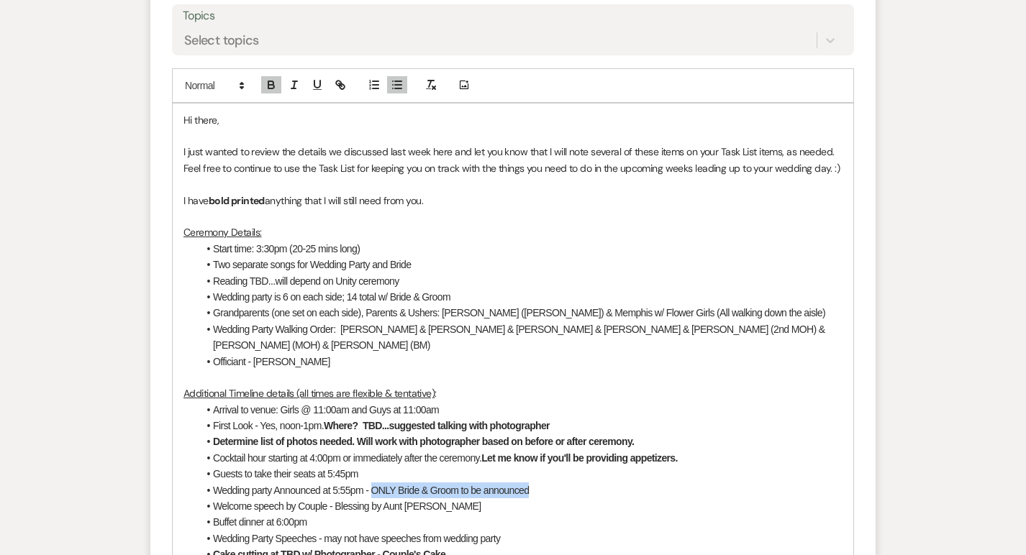
drag, startPoint x: 377, startPoint y: 437, endPoint x: 540, endPoint y: 440, distance: 163.3
click at [540, 483] on li "Wedding party Announced at 5:55pm - ONLY Bride & Groom to be announced" at bounding box center [520, 491] width 644 height 16
click at [644, 483] on li "Wedding party Announced at 5:55pm - Traditional entrance...w/ two MOH, may intr…" at bounding box center [520, 491] width 644 height 16
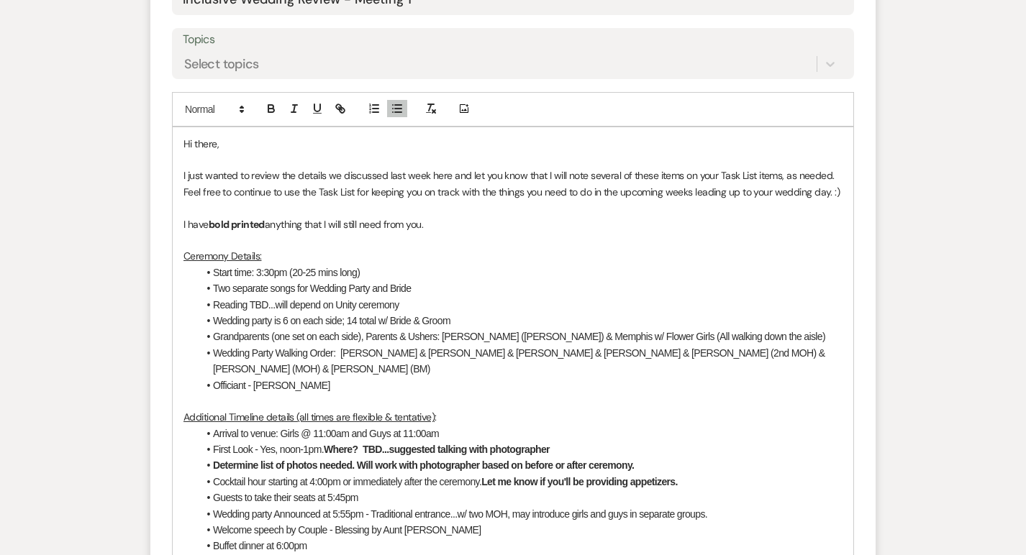
scroll to position [745, 0]
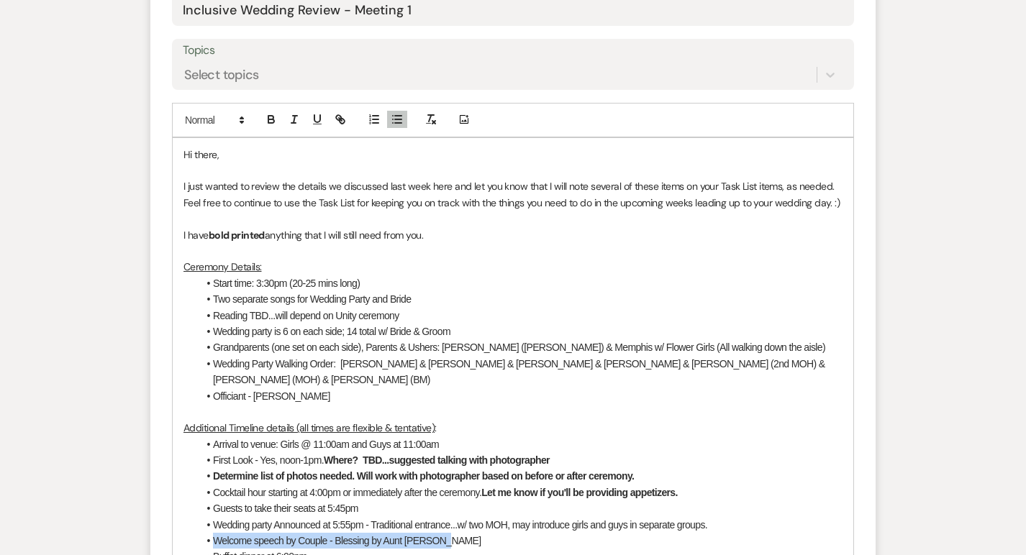
drag, startPoint x: 444, startPoint y: 490, endPoint x: 211, endPoint y: 490, distance: 233.7
click at [211, 533] on li "Welcome speech by Couple - Blessing by Aunt Charlene" at bounding box center [520, 541] width 644 height 16
click at [289, 533] on li "Speeches: MOHs may do theirs together," at bounding box center [520, 541] width 644 height 16
click at [403, 533] on li "Speeches: MOHs - may do theirs together," at bounding box center [520, 541] width 644 height 16
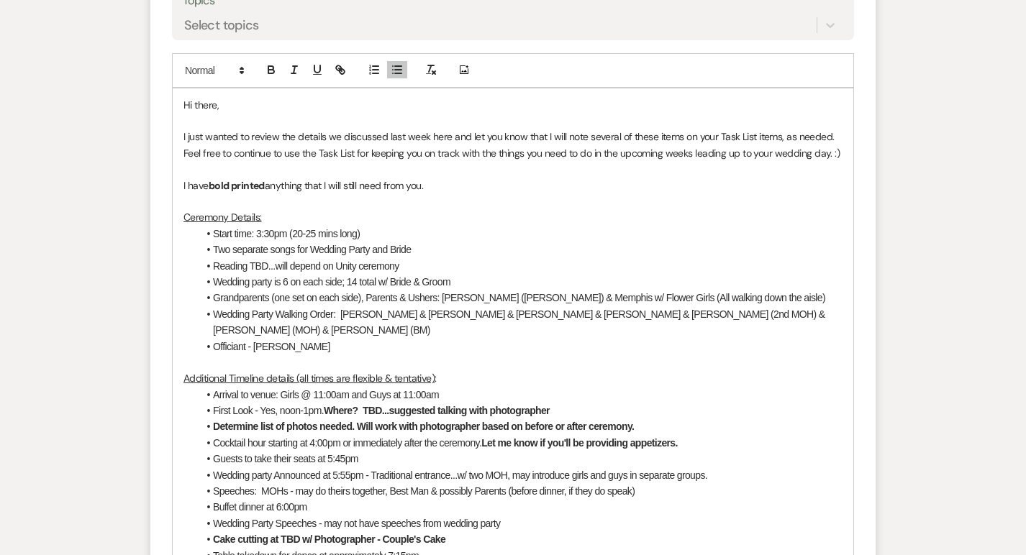
scroll to position [798, 0]
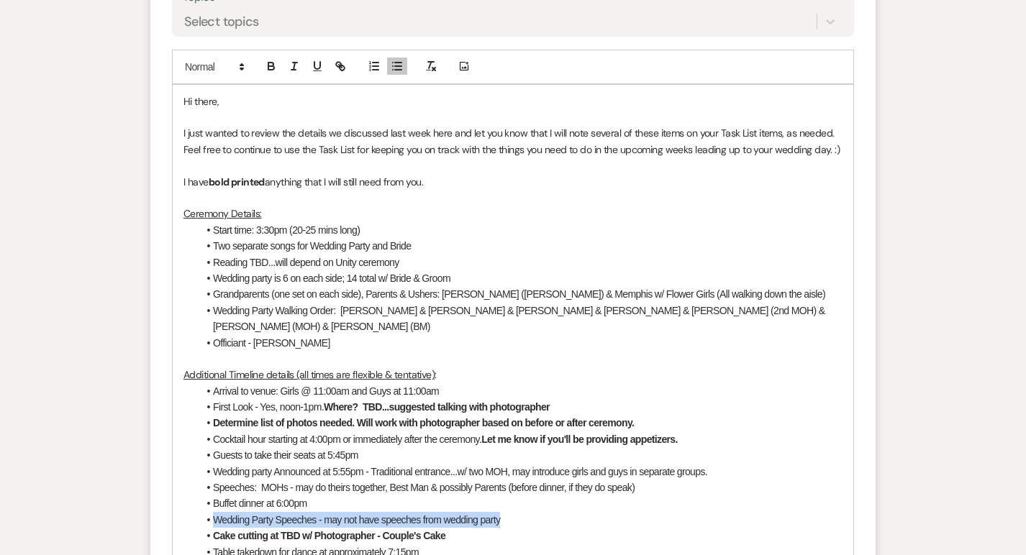
drag, startPoint x: 508, startPoint y: 466, endPoint x: 210, endPoint y: 470, distance: 297.8
click at [210, 512] on li "Wedding Party Speeches - may not have speeches from wedding party" at bounding box center [520, 520] width 644 height 16
drag, startPoint x: 444, startPoint y: 466, endPoint x: 214, endPoint y: 471, distance: 229.5
click at [214, 514] on strong "Cake cutting at TBD w/ Photographer - Couple's Cake" at bounding box center [329, 520] width 232 height 12
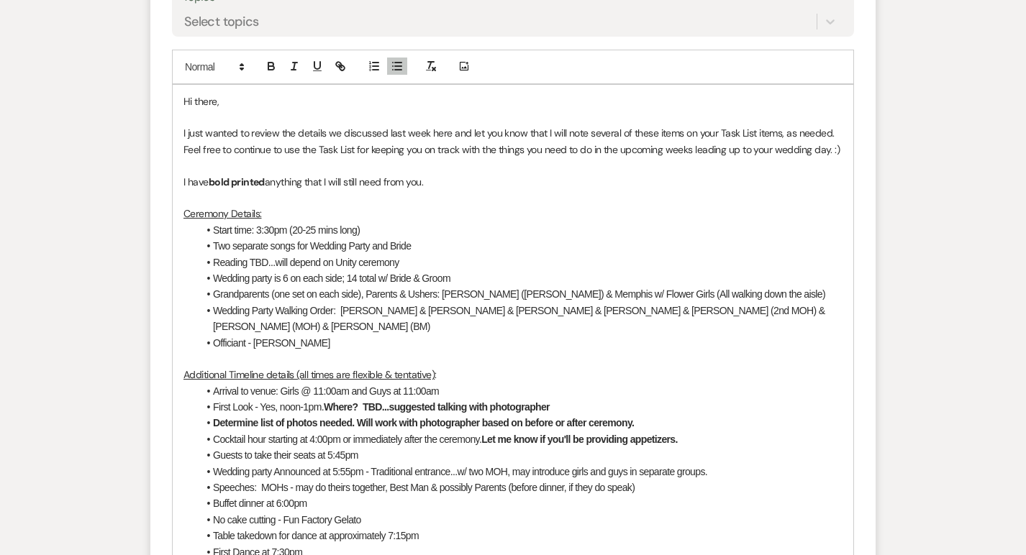
click at [407, 528] on li "Table takedown for dance at approximately 7:15pm" at bounding box center [520, 536] width 644 height 16
click at [403, 528] on li "Table takedown for dance at approximately 7:15pm" at bounding box center [520, 536] width 644 height 16
click at [392, 528] on li "Table takedown for dance at approximately 7:45pm" at bounding box center [520, 536] width 644 height 16
click at [442, 528] on li "Table takedown for dance at approximately 7:30/7:45pm" at bounding box center [520, 536] width 644 height 16
drag, startPoint x: 214, startPoint y: 486, endPoint x: 388, endPoint y: 487, distance: 174.0
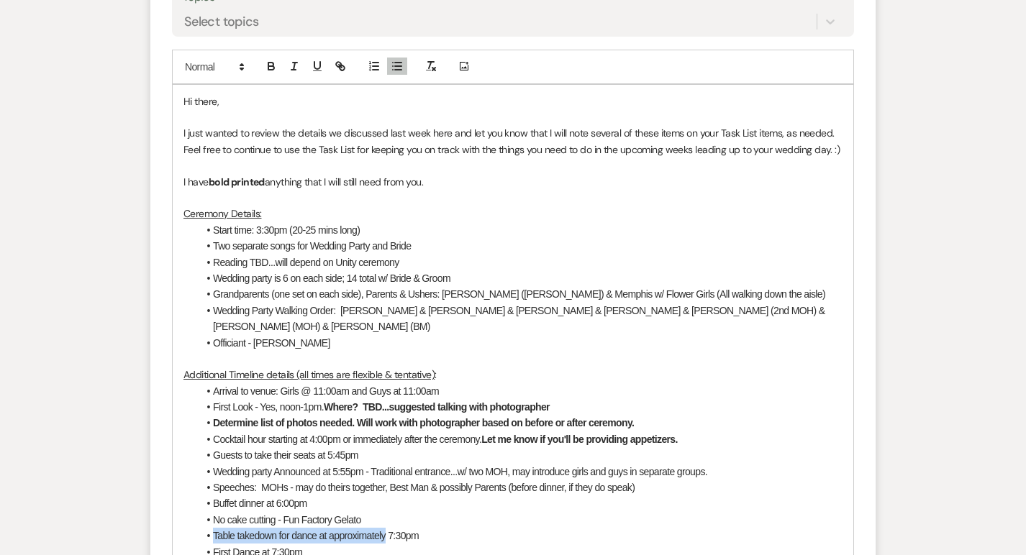
click at [388, 528] on li "Table takedown for dance at approximately 7:30pm" at bounding box center [520, 536] width 644 height 16
click at [311, 528] on li "First dance at 7:30pm" at bounding box center [520, 536] width 644 height 16
drag, startPoint x: 309, startPoint y: 503, endPoint x: 208, endPoint y: 503, distance: 101.4
click at [208, 544] on li "First Dance at 7:30pm" at bounding box center [520, 552] width 644 height 16
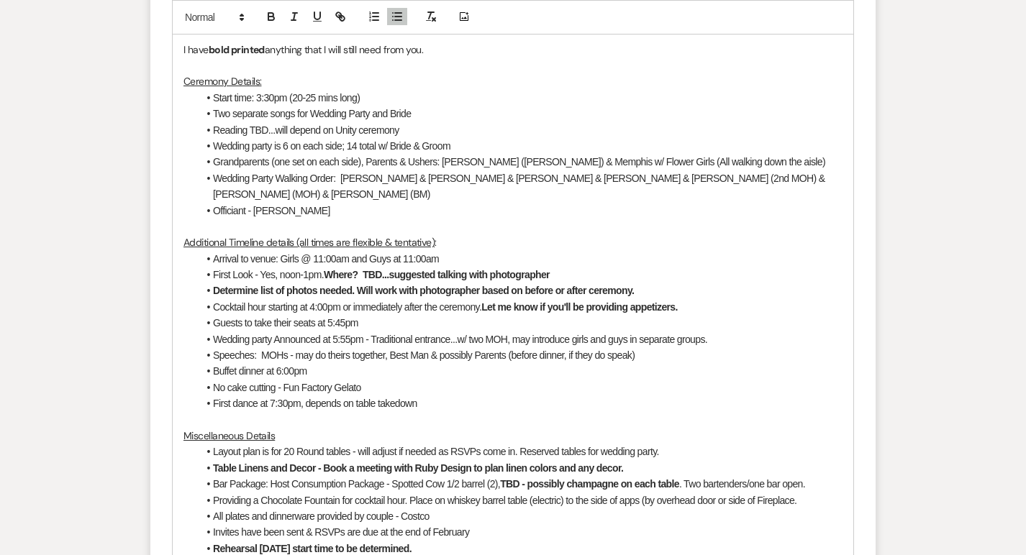
scroll to position [958, 0]
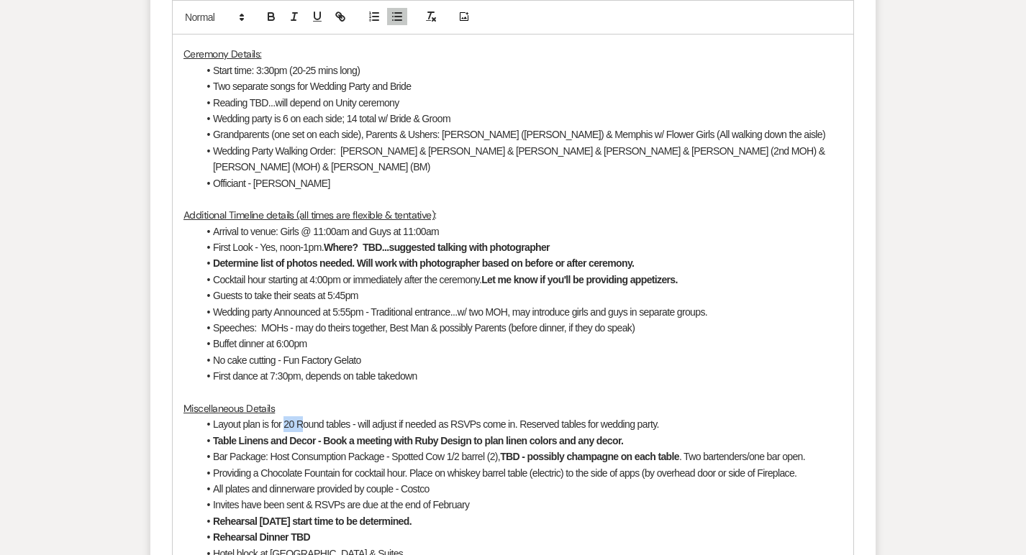
drag, startPoint x: 283, startPoint y: 375, endPoint x: 300, endPoint y: 376, distance: 16.6
click at [300, 416] on li "Layout plan is for 20 Round tables - will adjust if needed as RSVPs come in. Re…" at bounding box center [520, 424] width 644 height 16
click at [293, 416] on li "Layout plan is for 20 Round tables - will adjust if needed as RSVPs come in. Re…" at bounding box center [520, 424] width 644 height 16
drag, startPoint x: 293, startPoint y: 378, endPoint x: 286, endPoint y: 378, distance: 7.9
click at [286, 416] on li "Layout plan is for 20 Round tables - will adjust if needed as RSVPs come in. Re…" at bounding box center [520, 424] width 644 height 16
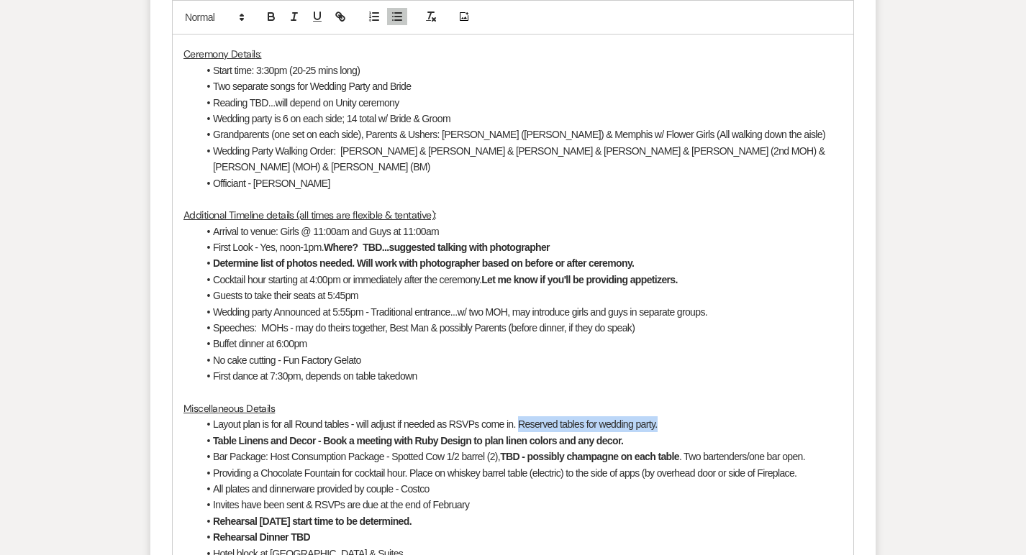
drag, startPoint x: 519, startPoint y: 370, endPoint x: 680, endPoint y: 373, distance: 161.8
click at [680, 416] on li "Layout plan is for all Round tables - will adjust if needed as RSVPs come in. R…" at bounding box center [520, 424] width 644 height 16
click at [518, 416] on li "Layout plan is for all Round tables - will adjust if needed as RSVPs come in. H…" at bounding box center [520, 424] width 644 height 16
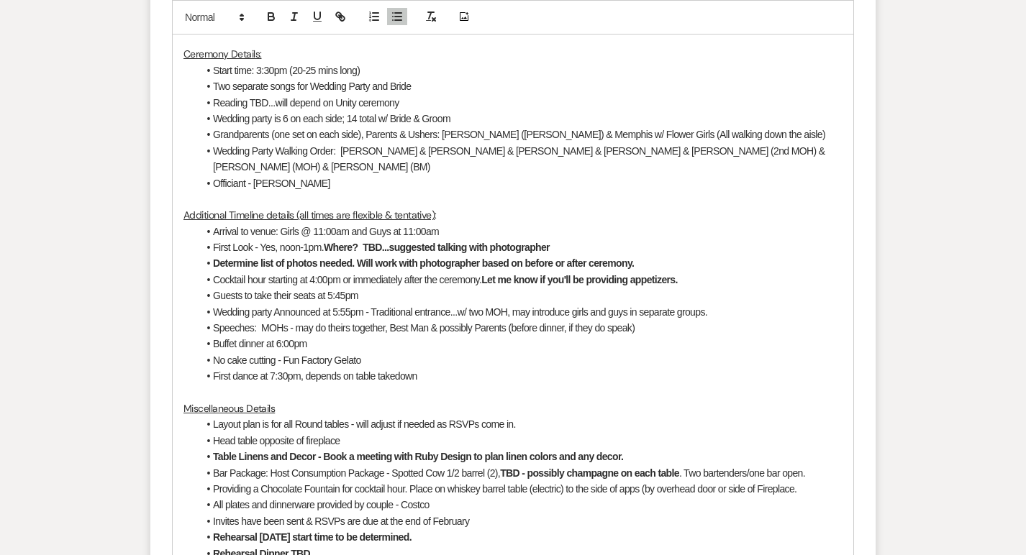
click at [524, 416] on li "Layout plan is for all Round tables - will adjust if needed as RSVPs come in." at bounding box center [520, 424] width 644 height 16
click at [544, 451] on strong "Table Linens and Decor - Book a meeting with Ruby Design to plan linen colors a…" at bounding box center [418, 457] width 410 height 12
click at [564, 451] on strong "Table Linens and Decor - Book a meeting with Ruby Design to plan linens and any…" at bounding box center [433, 457] width 441 height 12
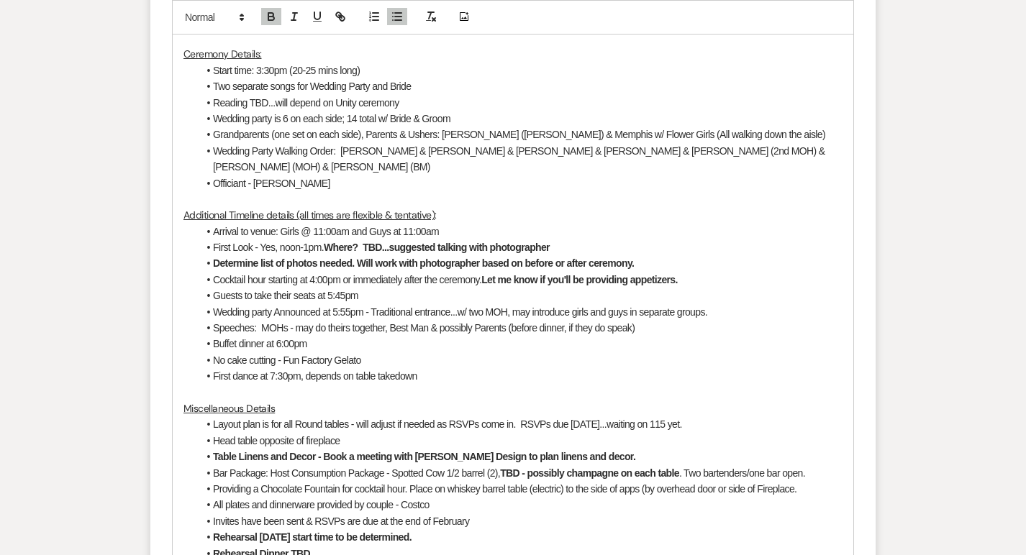
click at [602, 449] on li "Table Linens and Decor - Book a meeting with Ruby Design to plan linens and dec…" at bounding box center [520, 457] width 644 height 16
click at [360, 433] on li "Head table opposite of fireplace" at bounding box center [520, 441] width 644 height 16
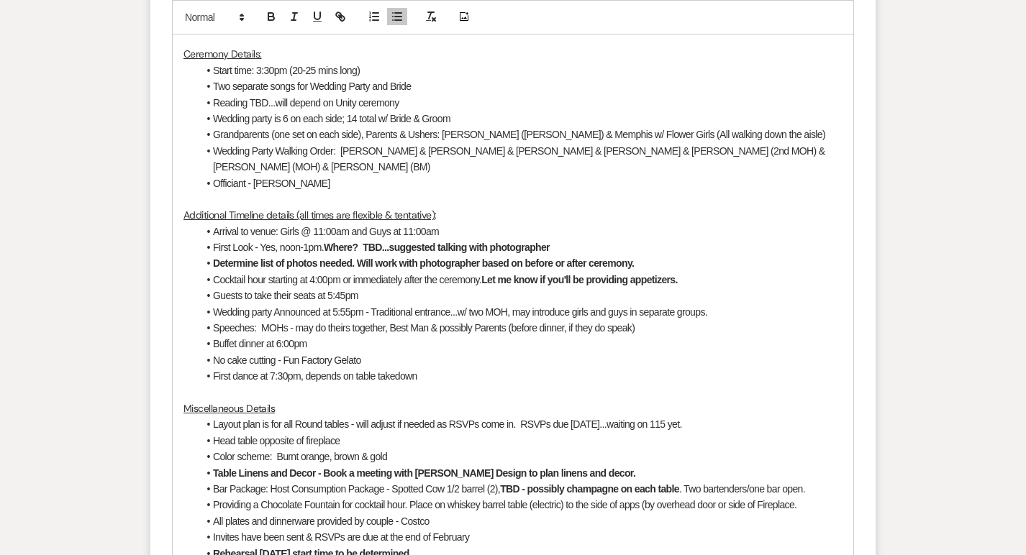
click at [595, 465] on li "Table Linens and Decor - Book a meeting with Ruby Design to plan linens and dec…" at bounding box center [520, 473] width 644 height 16
drag, startPoint x: 270, startPoint y: 439, endPoint x: 388, endPoint y: 442, distance: 117.2
click at [388, 481] on li "Bar Package: Host Consumption Package - Spotted Cow 1/2 barrel (2), TBD - possi…" at bounding box center [520, 489] width 644 height 16
drag, startPoint x: 408, startPoint y: 442, endPoint x: 517, endPoint y: 442, distance: 108.6
click at [517, 481] on li "Bar Package: Upgrade to Ewe Got It package - Spotted Cow 1/2 barrel (2), TBD - …" at bounding box center [520, 489] width 644 height 16
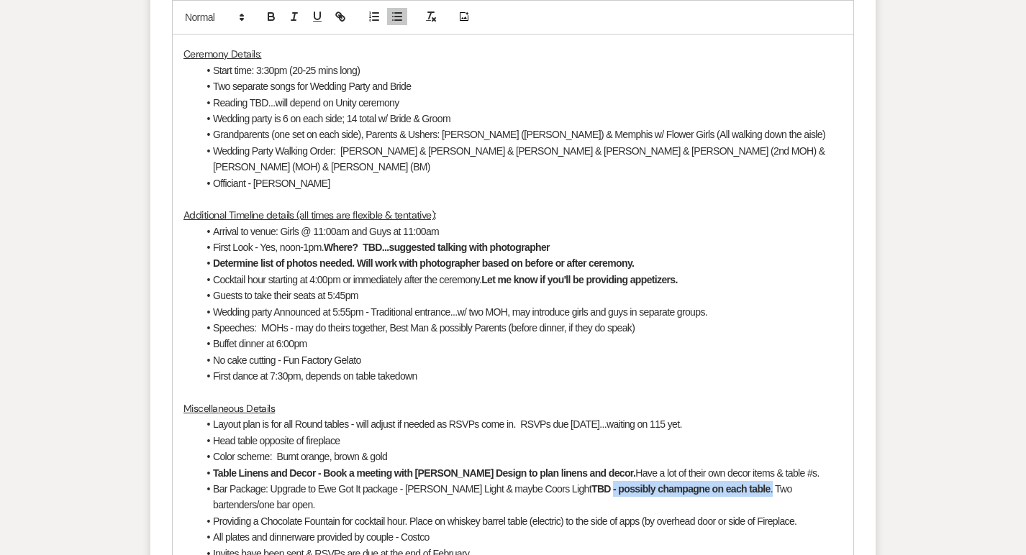
drag, startPoint x: 570, startPoint y: 441, endPoint x: 730, endPoint y: 438, distance: 160.4
click at [730, 481] on li "Bar Package: Upgrade to Ewe Got It package - Busch Light & maybe Coors Light TB…" at bounding box center [520, 497] width 644 height 32
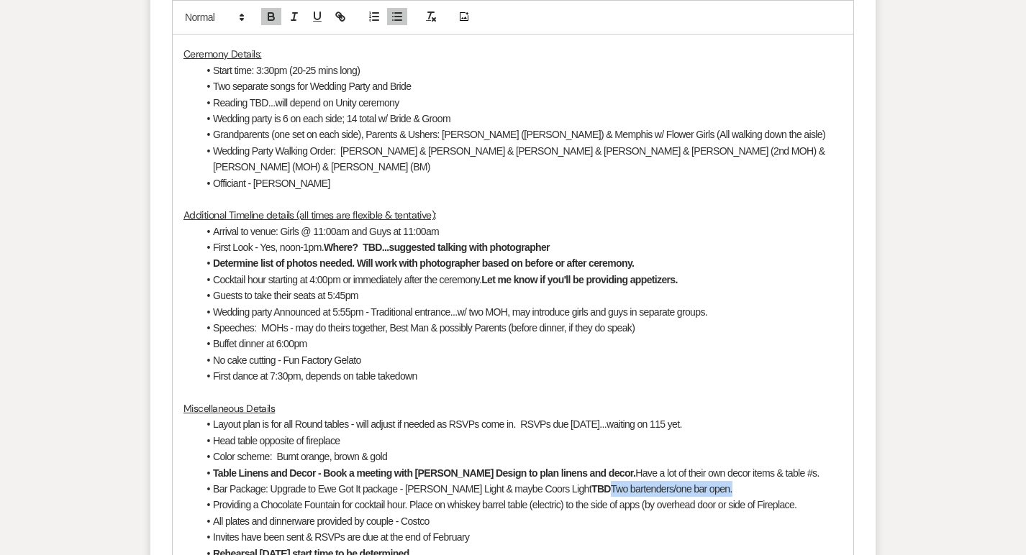
drag, startPoint x: 570, startPoint y: 437, endPoint x: 698, endPoint y: 439, distance: 128.0
click at [698, 481] on li "Bar Package: Upgrade to Ewe Got It package - Busch Light & maybe Coors Light TB…" at bounding box center [520, 489] width 644 height 16
click at [575, 481] on li "Bar Package: Upgrade to Ewe Got It package - Busch Light & maybe Coors Light TB…" at bounding box center [520, 489] width 644 height 16
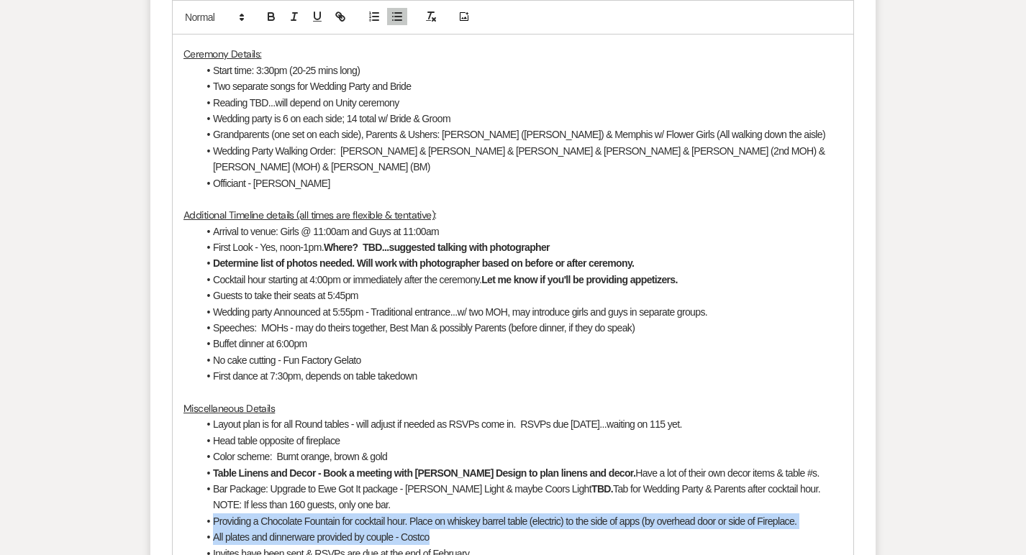
drag, startPoint x: 442, startPoint y: 485, endPoint x: 206, endPoint y: 477, distance: 236.7
click at [206, 477] on ul "Layout plan is for all Round tables - will adjust if needed as RSVPs come in. R…" at bounding box center [520, 512] width 644 height 193
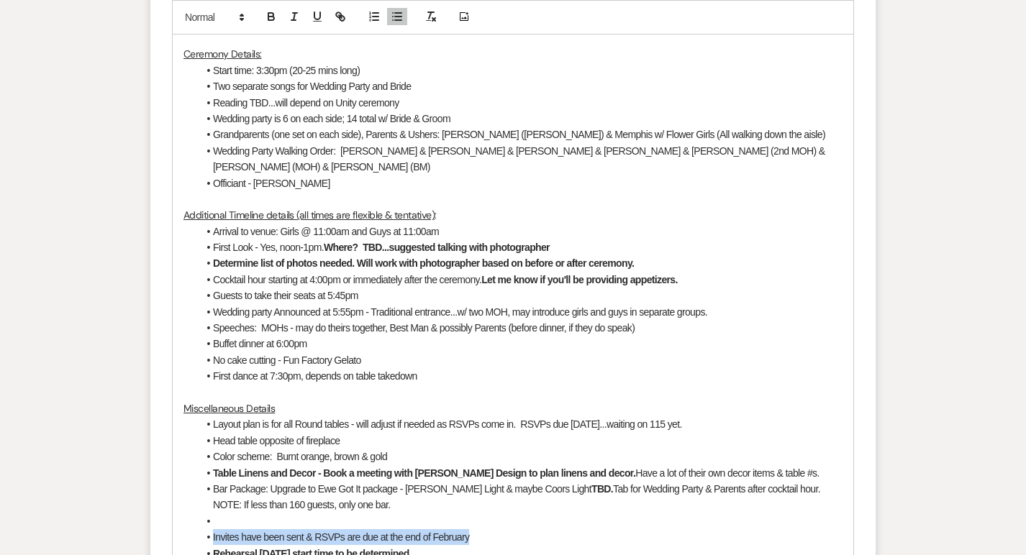
drag, startPoint x: 476, startPoint y: 490, endPoint x: 210, endPoint y: 485, distance: 266.2
click at [210, 529] on li "Invites have been sent & RSVPs are due at the end of February" at bounding box center [520, 537] width 644 height 16
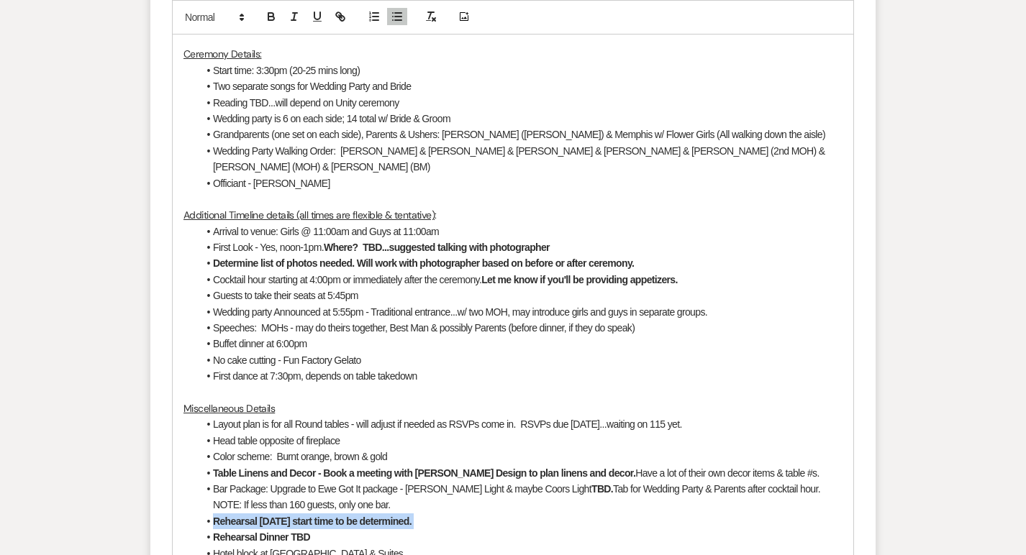
drag, startPoint x: 214, startPoint y: 470, endPoint x: 447, endPoint y: 472, distance: 232.3
click at [447, 513] on li "Rehearsal on Thursday start time to be determined." at bounding box center [520, 521] width 644 height 16
drag, startPoint x: 309, startPoint y: 472, endPoint x: 474, endPoint y: 474, distance: 165.4
click at [474, 513] on li "Rehearsal on Thursday start time to be determined." at bounding box center [520, 521] width 644 height 16
click at [786, 465] on li "Table Linens and Decor - Book a meeting with Ruby Design to plan linens and dec…" at bounding box center [520, 473] width 644 height 16
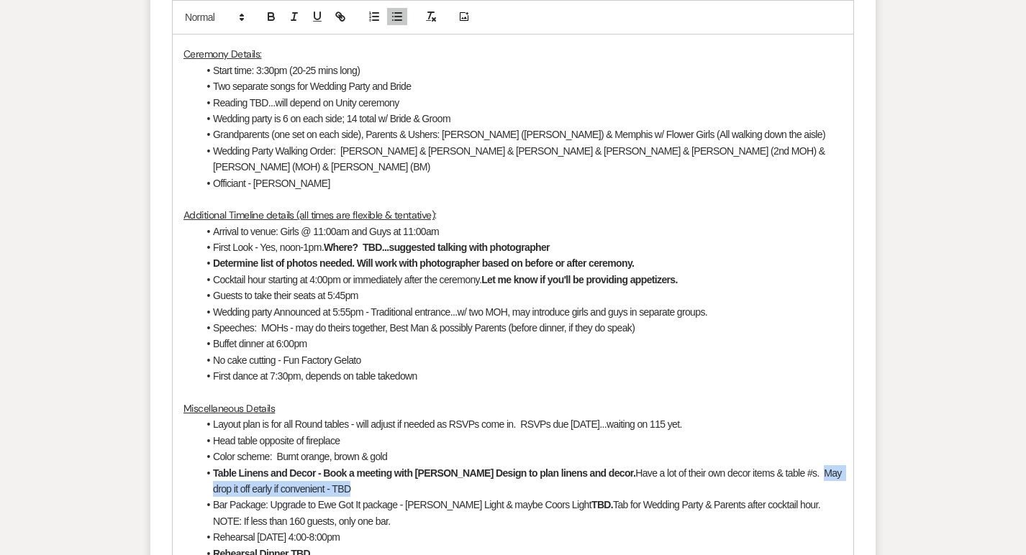
drag, startPoint x: 775, startPoint y: 424, endPoint x: 797, endPoint y: 440, distance: 27.8
click at [797, 465] on li "Table Linens and Decor - Book a meeting with Ruby Design to plan linens and dec…" at bounding box center [520, 481] width 644 height 32
drag, startPoint x: 313, startPoint y: 503, endPoint x: 215, endPoint y: 500, distance: 97.9
click at [215, 546] on li "Rehearsal Dinner TBD" at bounding box center [520, 554] width 644 height 16
click at [294, 546] on li "Rehearsal Dinner TBD" at bounding box center [520, 554] width 644 height 16
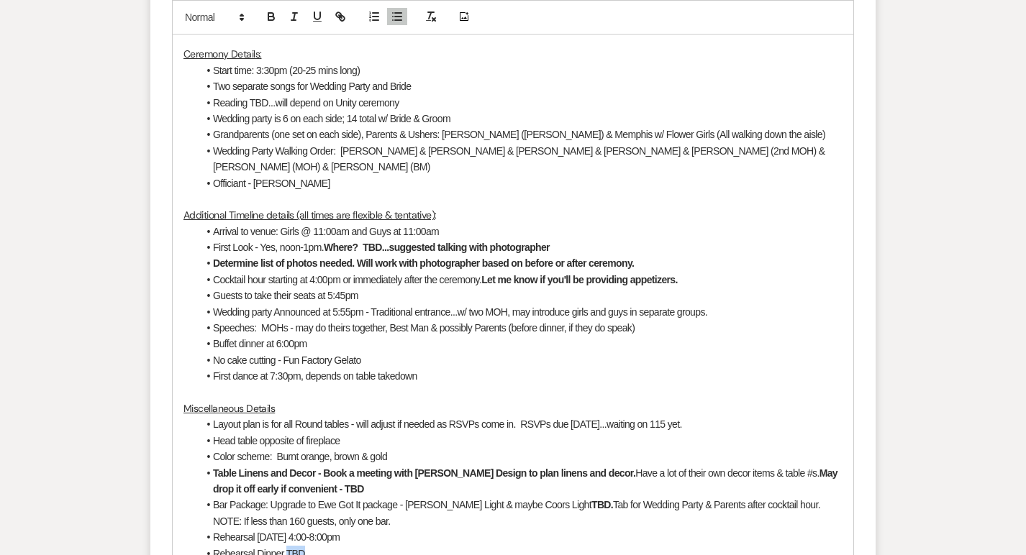
click at [294, 546] on li "Rehearsal Dinner TBD" at bounding box center [520, 554] width 644 height 16
click at [370, 529] on li "Rehearsal on Thursday 4:00-8:00pm" at bounding box center [520, 537] width 644 height 16
click at [537, 546] on li "Rehearsal Dinner onsite. Self provided food, plates, silverware & napkins" at bounding box center [520, 554] width 644 height 16
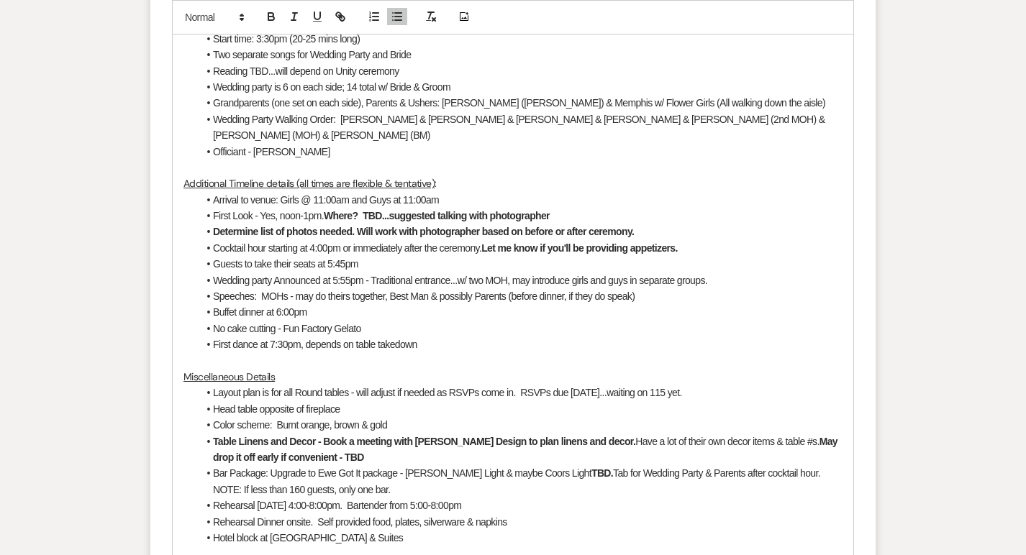
scroll to position [997, 0]
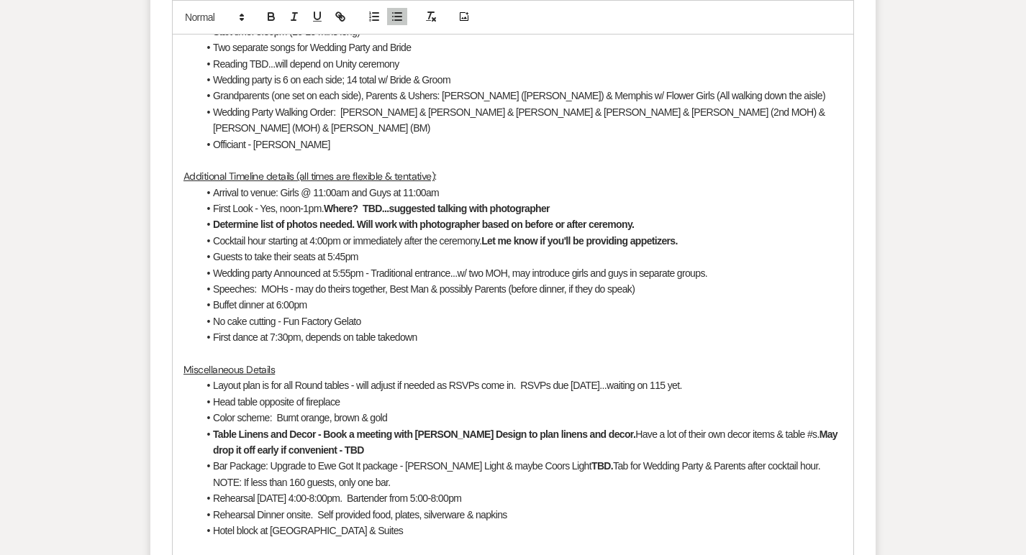
click at [373, 523] on li "Hotel block at Country Inn & Suites" at bounding box center [520, 531] width 644 height 16
drag, startPoint x: 298, startPoint y: 496, endPoint x: 520, endPoint y: 492, distance: 221.5
click at [520, 539] on li "Van Abel's catering...water service at tables TBD; Need to check w/ caterer." at bounding box center [520, 547] width 644 height 16
click at [625, 507] on li "Rehearsal Dinner onsite. Self provided food, plates, silverware & napkins" at bounding box center [520, 515] width 644 height 16
click at [549, 539] on li "Van Abel's catering... water service at tables TBD; Need to check w/ caterer." at bounding box center [520, 547] width 644 height 16
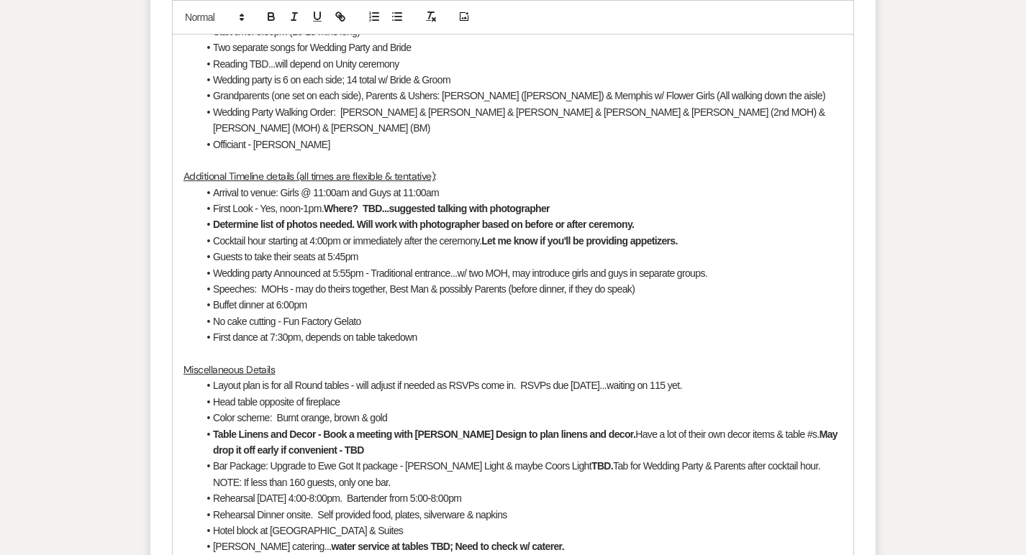
drag, startPoint x: 237, startPoint y: 524, endPoint x: 177, endPoint y: 523, distance: 60.4
click at [177, 523] on div "Hi there, I just wanted to review the details we discussed last week here and l…" at bounding box center [513, 337] width 680 height 903
click at [401, 22] on icon "button" at bounding box center [397, 16] width 13 height 13
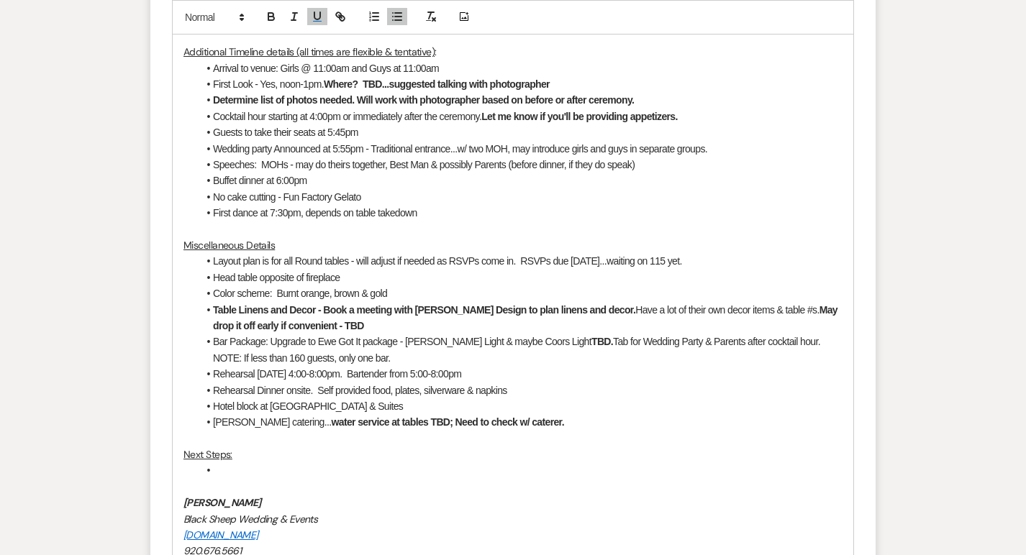
scroll to position [1151, 0]
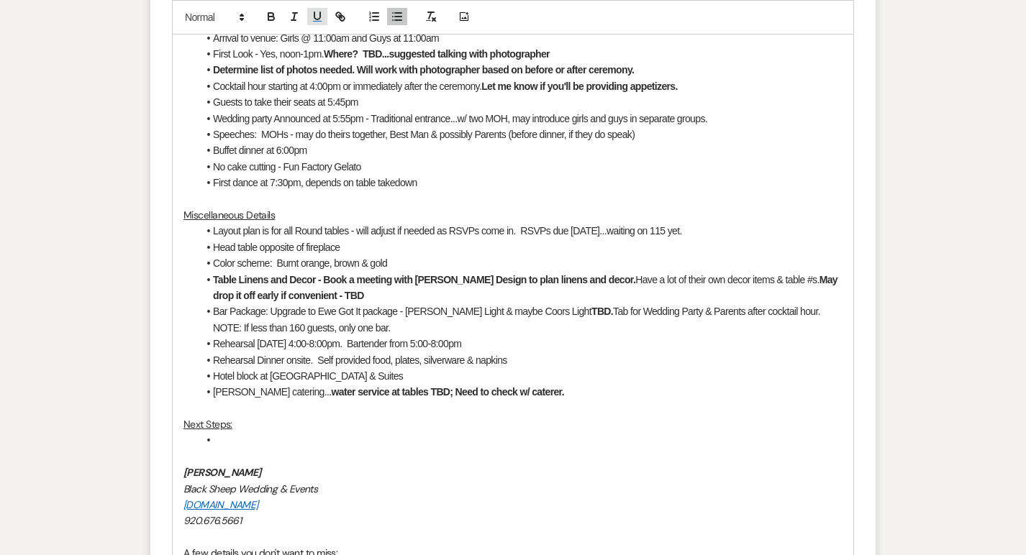
click at [316, 16] on icon "button" at bounding box center [317, 16] width 13 height 13
drag, startPoint x: 401, startPoint y: 391, endPoint x: 188, endPoint y: 376, distance: 214.1
click at [188, 375] on div "Hi there, I just wanted to review the details we discussed last week here and l…" at bounding box center [513, 191] width 680 height 919
click at [183, 376] on div "Hi there, I just wanted to review the details we discussed last week here and l…" at bounding box center [513, 191] width 680 height 919
click at [383, 449] on p at bounding box center [512, 457] width 659 height 16
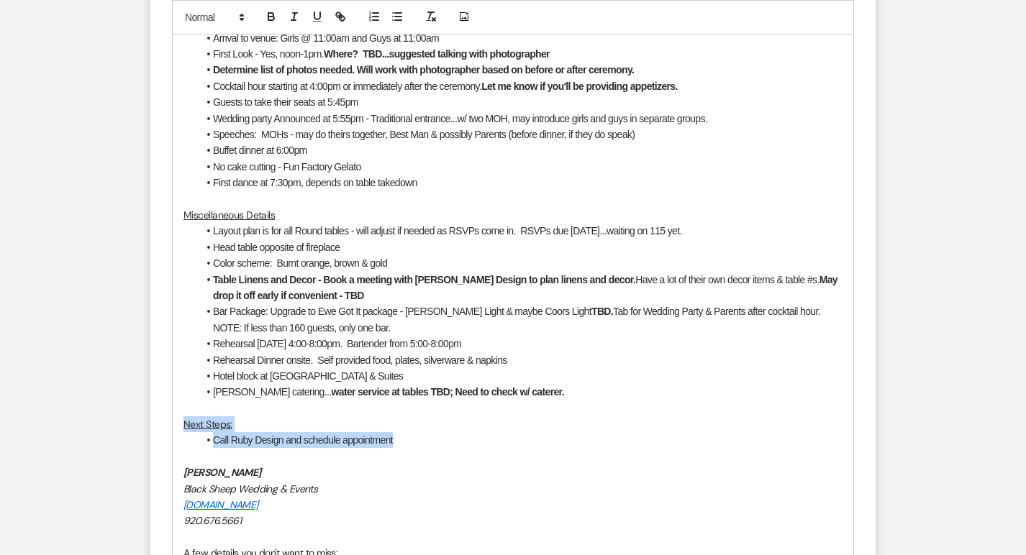
drag, startPoint x: 406, startPoint y: 388, endPoint x: 178, endPoint y: 373, distance: 228.4
click at [178, 373] on div "Hi there, I just wanted to review the details we discussed last week here and l…" at bounding box center [513, 191] width 680 height 919
click at [273, 18] on icon "button" at bounding box center [271, 16] width 13 height 13
click at [434, 432] on li "Call Ruby Design and schedule appointment" at bounding box center [520, 440] width 644 height 16
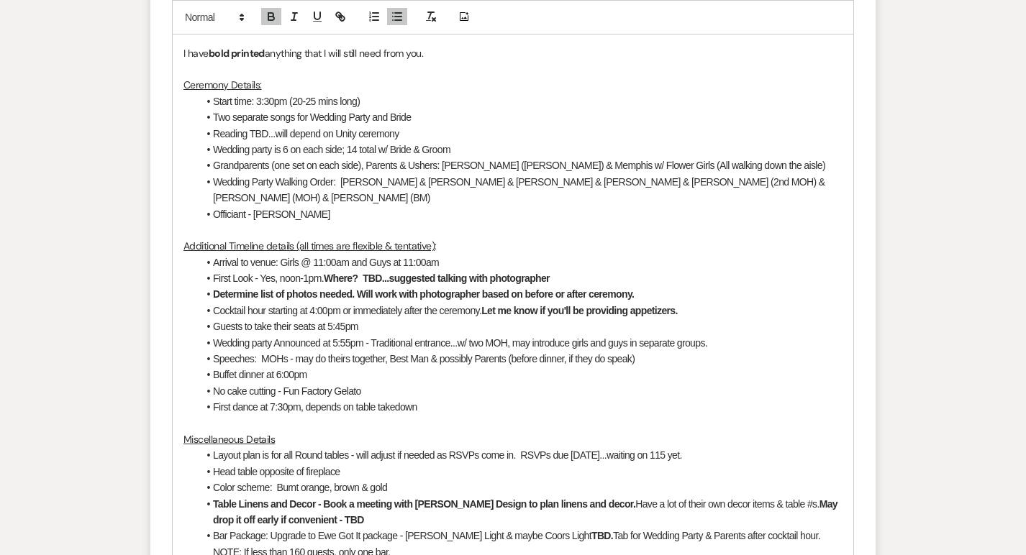
scroll to position [928, 0]
click at [693, 447] on li "Layout plan is for all Round tables - will adjust if needed as RSVPs come in. R…" at bounding box center [520, 455] width 644 height 16
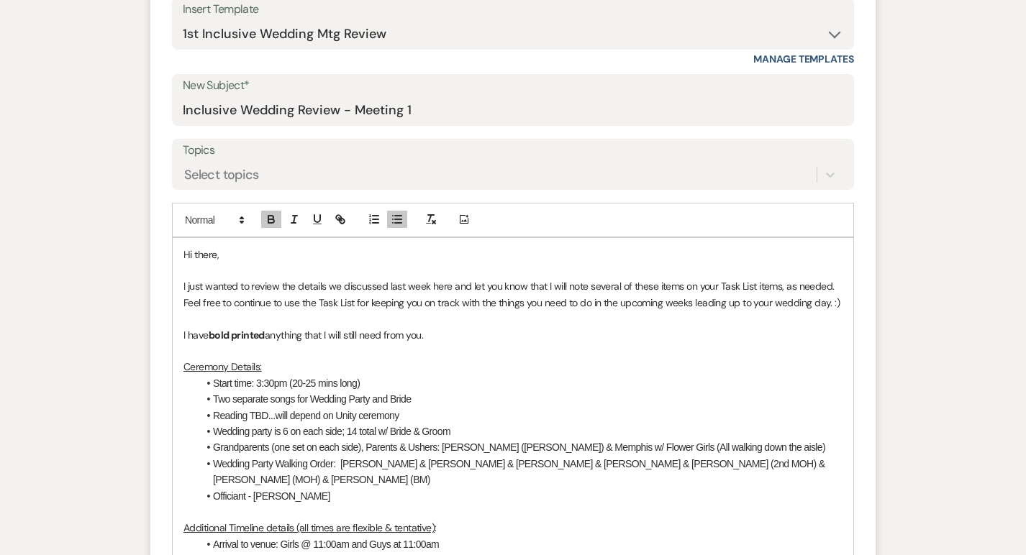
scroll to position [646, 0]
click at [778, 278] on p "I just wanted to review the details we discussed last week here and let you kno…" at bounding box center [512, 294] width 659 height 32
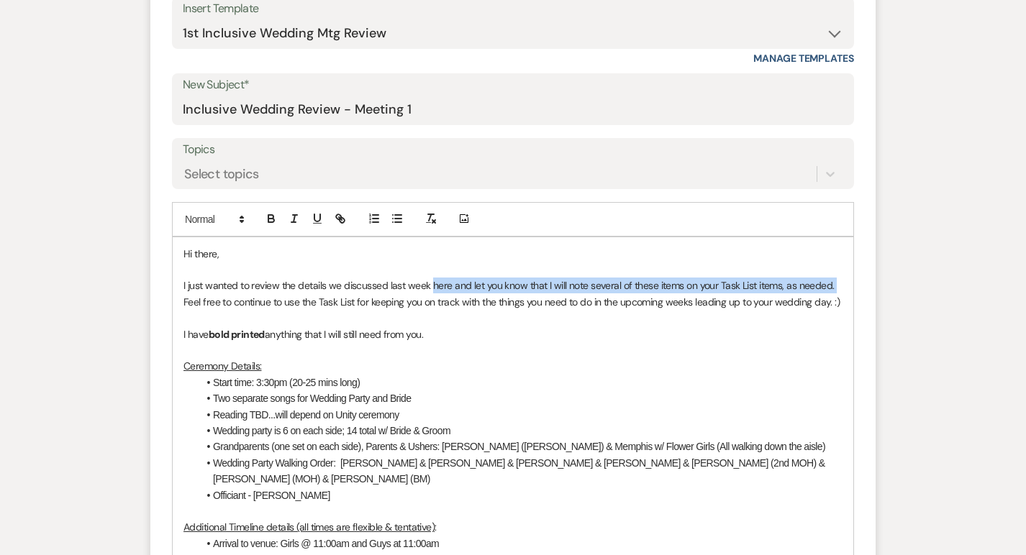
drag, startPoint x: 838, startPoint y: 247, endPoint x: 429, endPoint y: 254, distance: 408.5
click at [429, 278] on p "I just wanted to review the details we discussed last week here and let you kno…" at bounding box center [512, 294] width 659 height 32
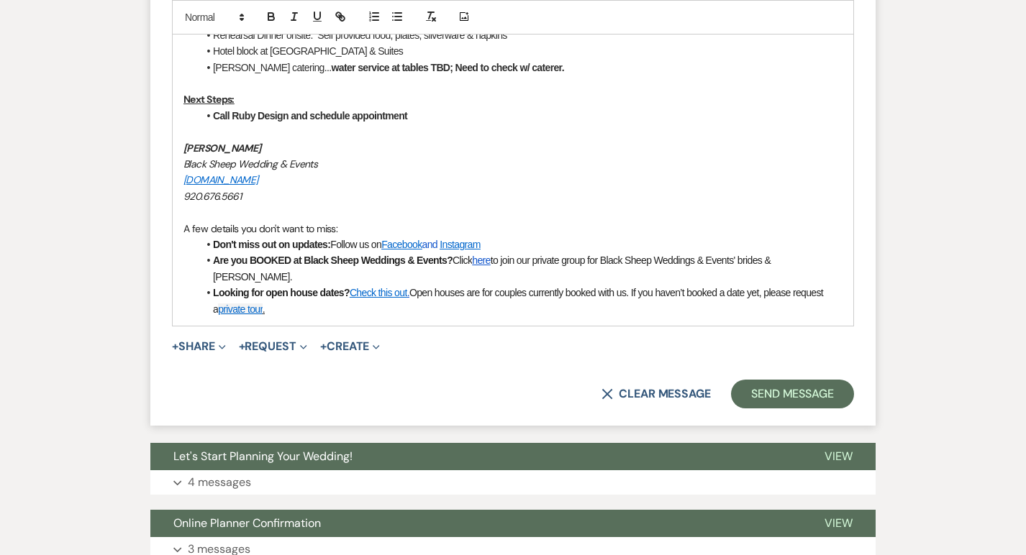
scroll to position [1493, 0]
click at [777, 379] on button "Send Message" at bounding box center [792, 393] width 123 height 29
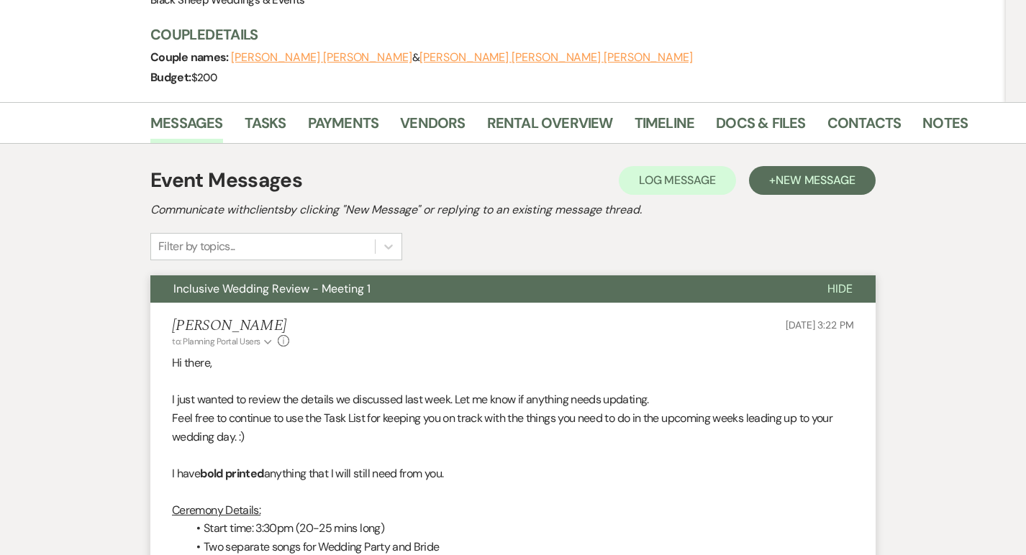
scroll to position [194, 0]
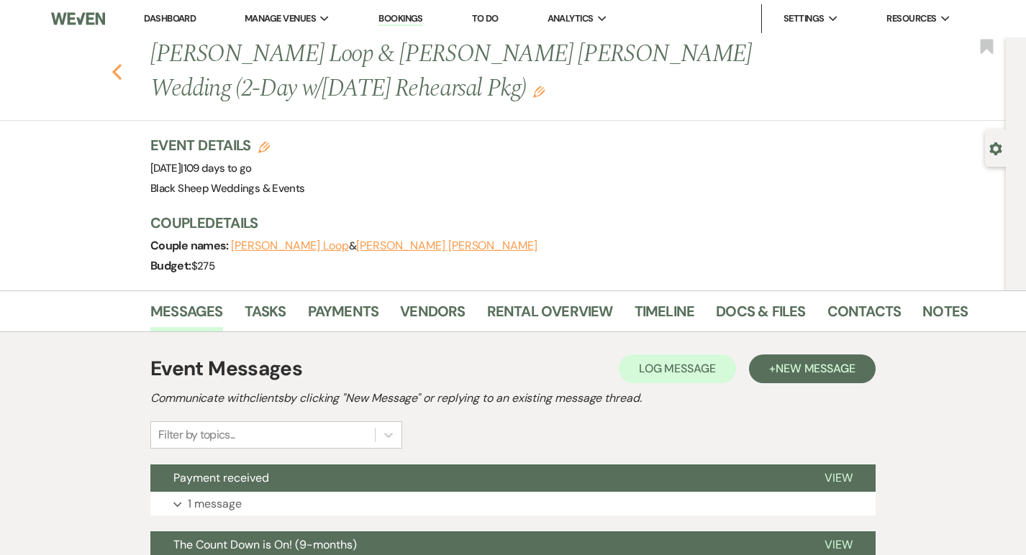
click at [114, 68] on icon "Previous" at bounding box center [116, 71] width 11 height 17
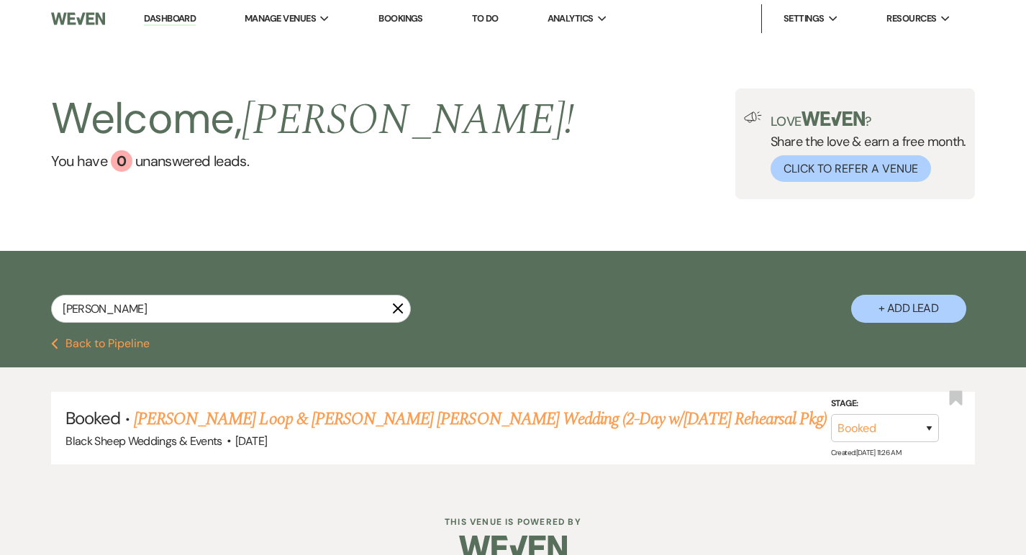
click at [398, 311] on icon "X" at bounding box center [398, 309] width 12 height 12
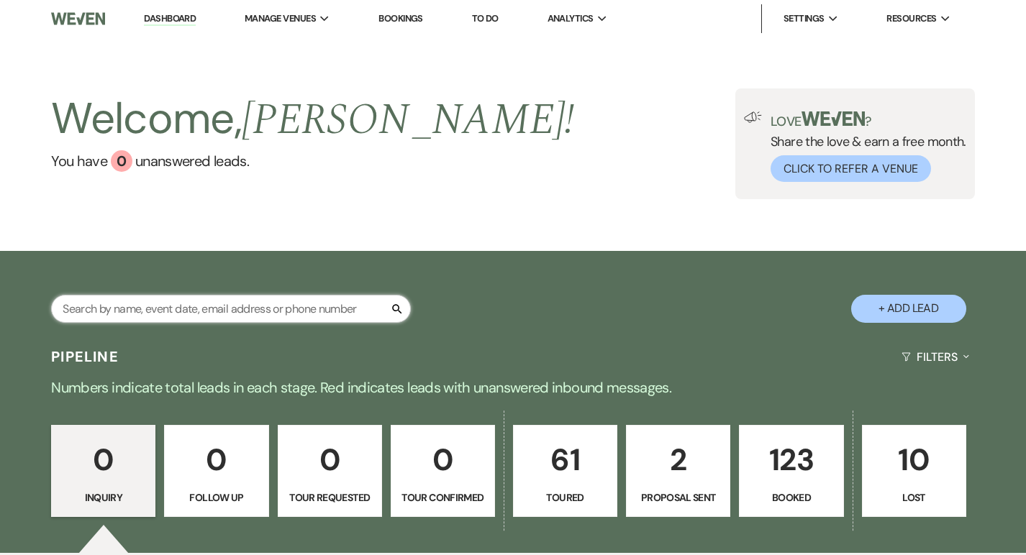
click at [206, 311] on input "text" at bounding box center [231, 309] width 360 height 28
click at [679, 470] on p "2" at bounding box center [678, 460] width 86 height 48
select select "6"
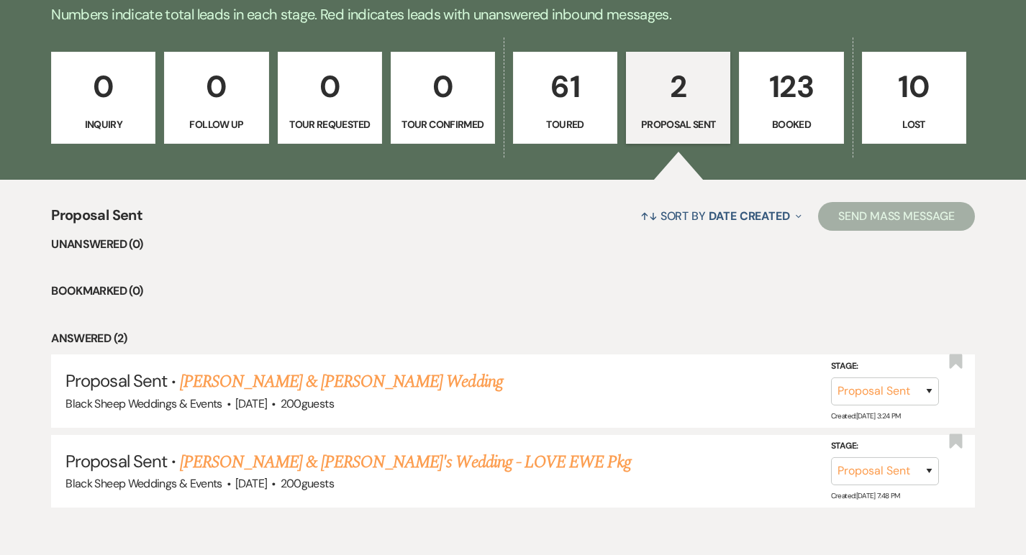
scroll to position [442, 0]
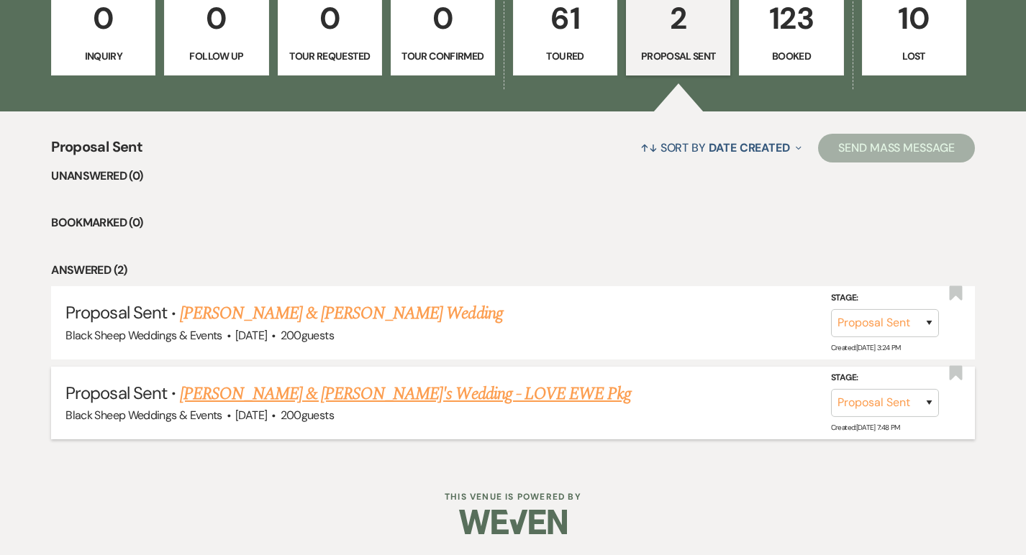
click at [446, 392] on link "Amber Zernicke & Eli Vanden Heuvel's Wedding - LOVE EWE Pkg" at bounding box center [405, 394] width 451 height 26
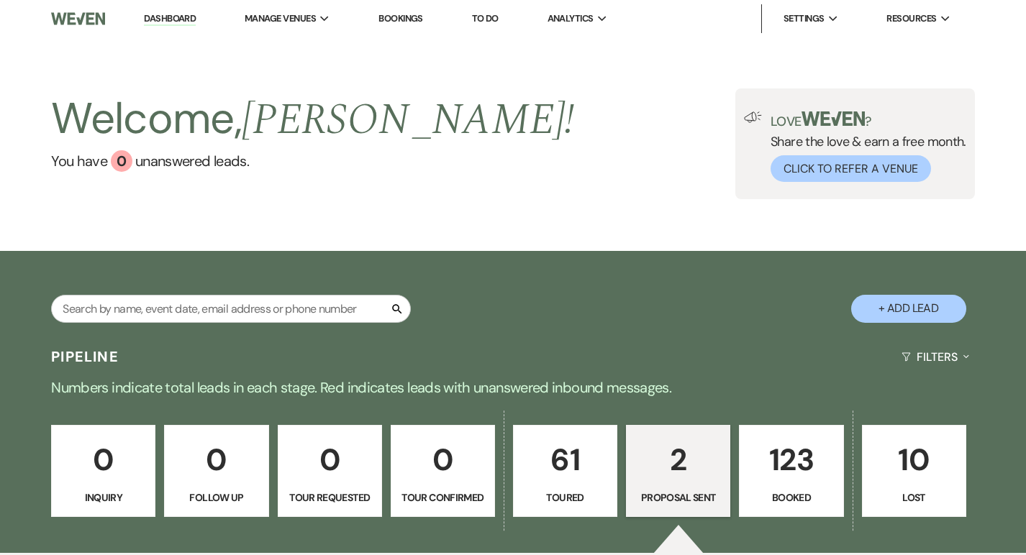
select select "6"
select select "12"
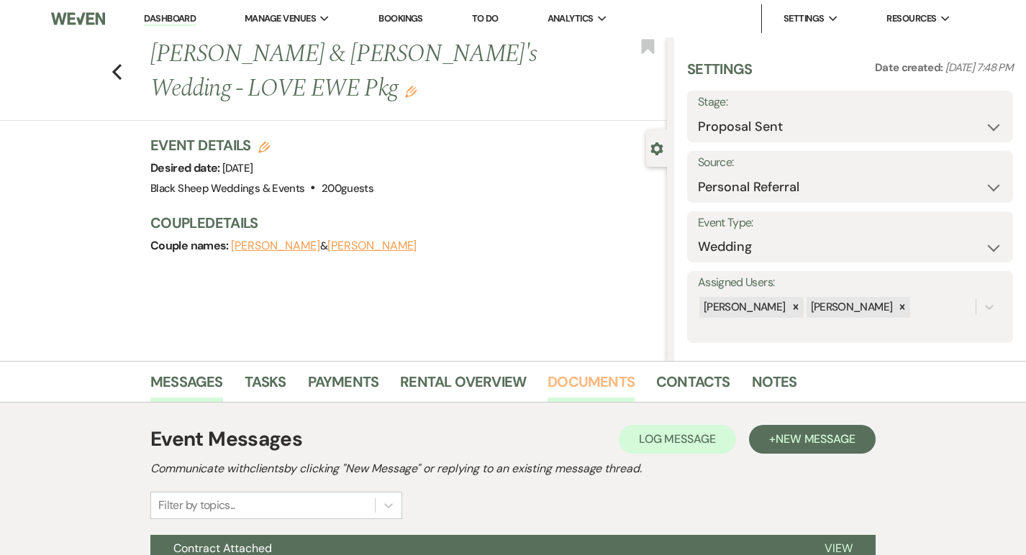
click at [594, 386] on link "Documents" at bounding box center [590, 386] width 87 height 32
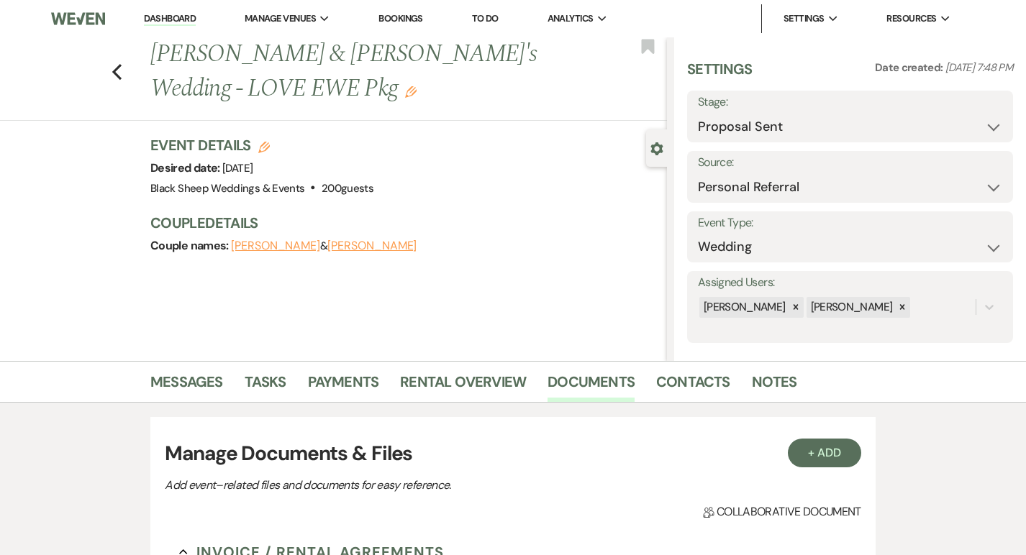
click at [109, 63] on div "Previous Amber Zernicke & Eli Vanden Heuvel's Wedding - LOVE EWE Pkg Edit Bookm…" at bounding box center [330, 78] width 674 height 83
click at [122, 75] on icon "Previous" at bounding box center [116, 71] width 11 height 17
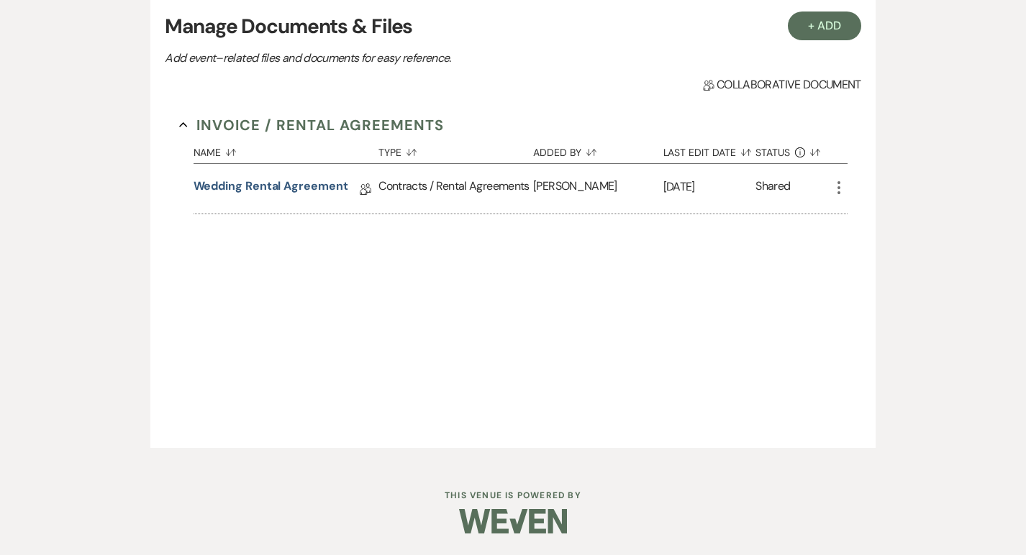
select select "6"
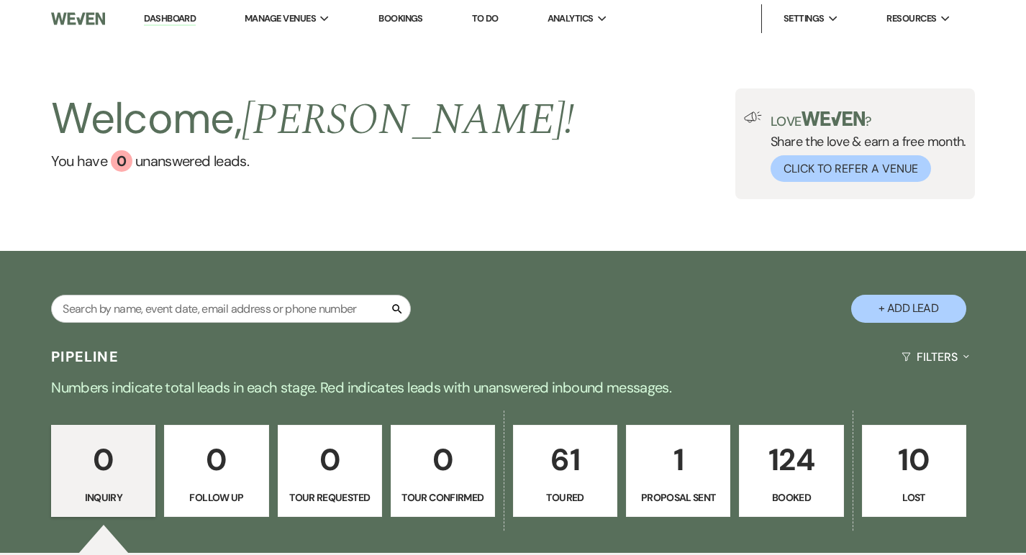
click at [168, 15] on link "Dashboard" at bounding box center [170, 19] width 52 height 14
click at [150, 304] on input "text" at bounding box center [231, 309] width 360 height 28
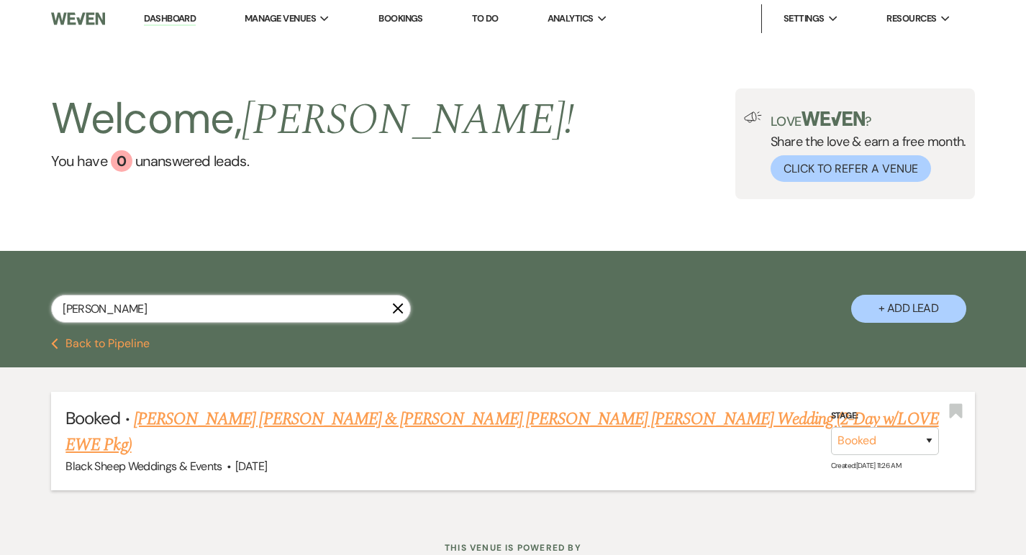
type input "knier"
click at [262, 419] on link "Alyssa Lou Knier & Casey Jonathan Lee Schwobe's Wedding (2-Day w/LOVE EWE Pkg)" at bounding box center [501, 432] width 872 height 52
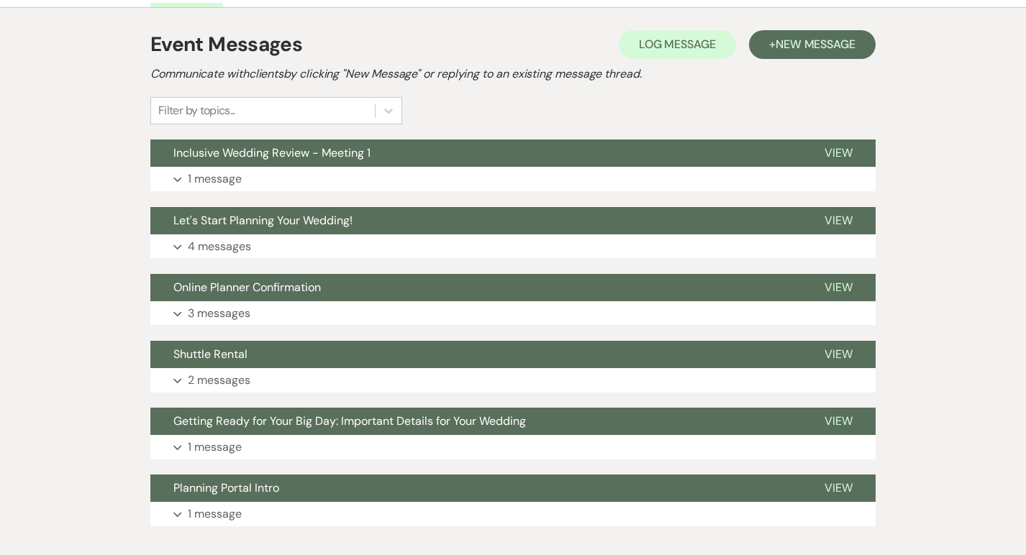
scroll to position [410, 0]
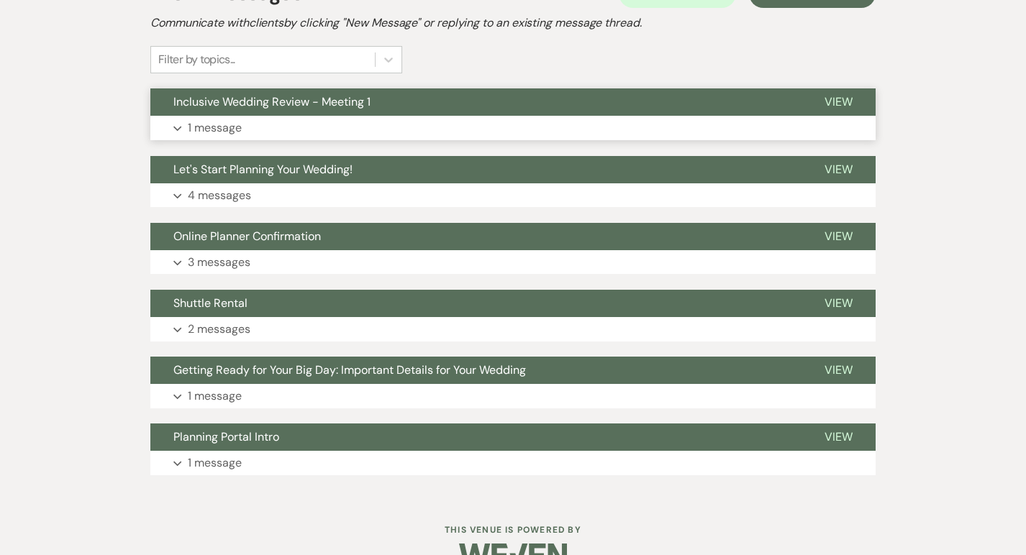
click at [216, 119] on p "1 message" at bounding box center [215, 128] width 54 height 19
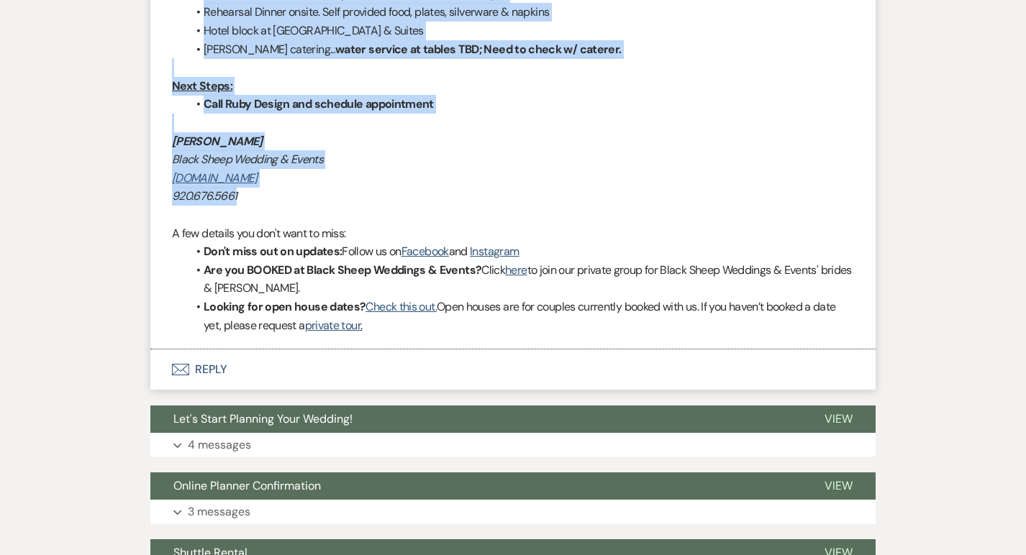
scroll to position [1297, 0]
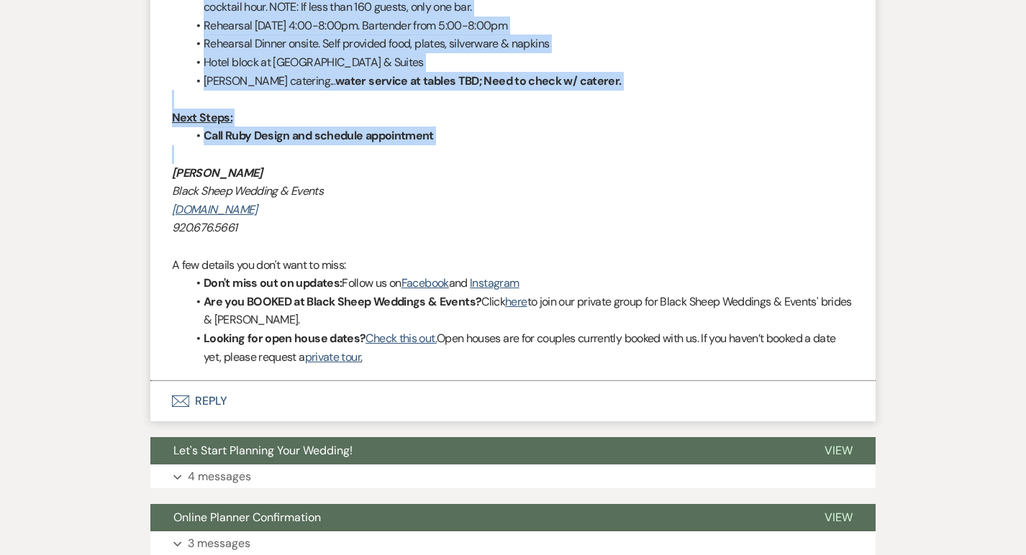
drag, startPoint x: 174, startPoint y: 198, endPoint x: 513, endPoint y: 129, distance: 345.8
copy div "Ceremony Details: Start time: 3:30pm (20-25 mins long) Two separate songs for W…"
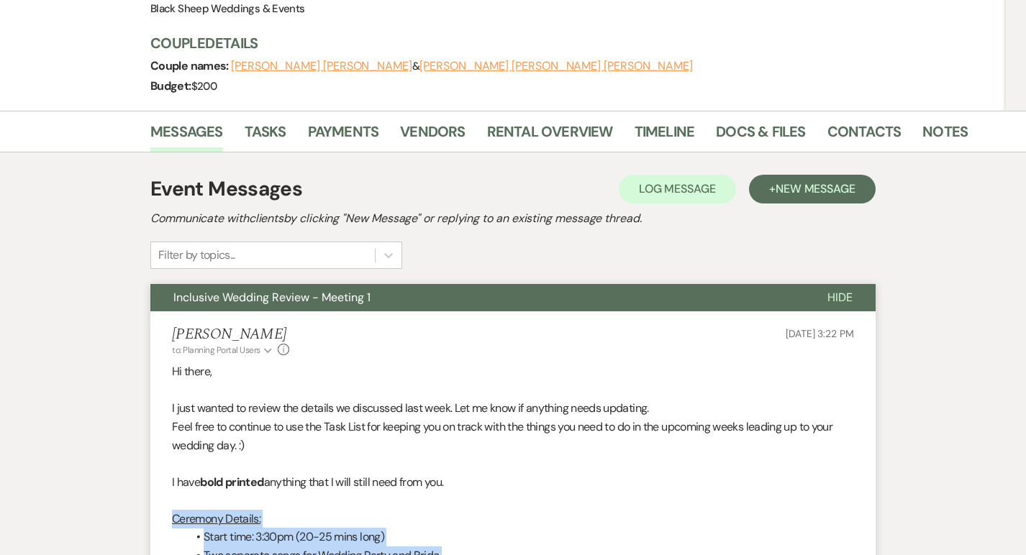
scroll to position [0, 0]
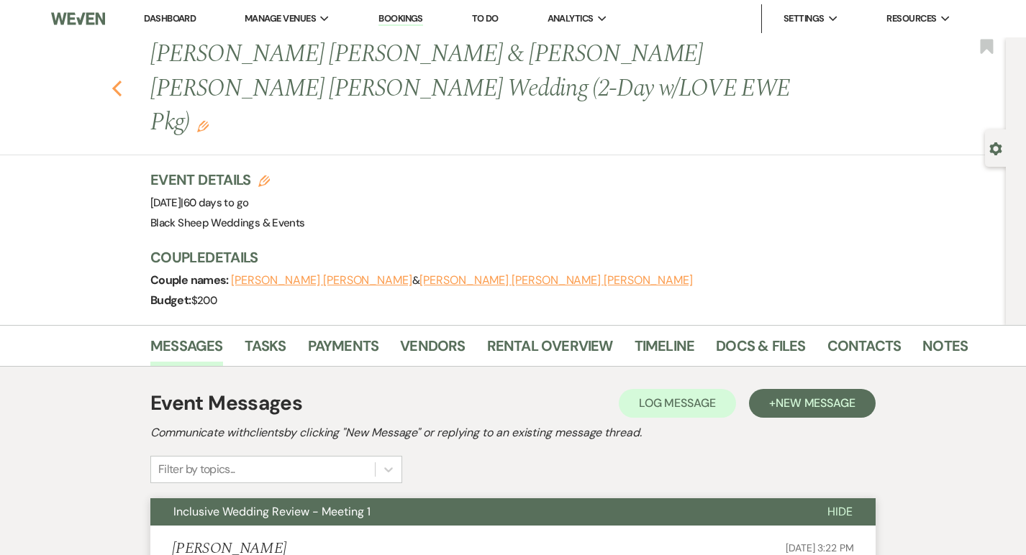
click at [117, 80] on icon "Previous" at bounding box center [116, 88] width 11 height 17
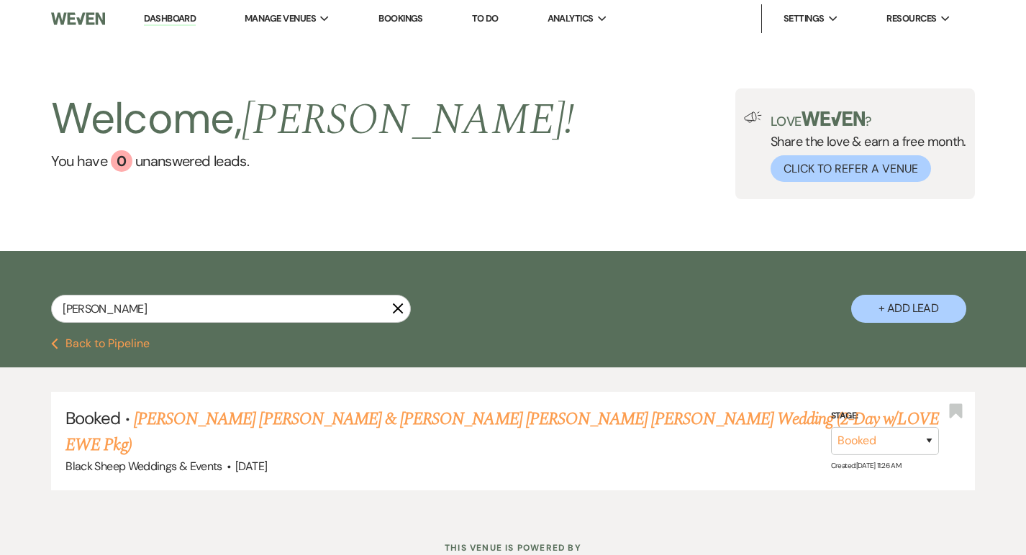
click at [398, 314] on icon "X" at bounding box center [398, 309] width 12 height 12
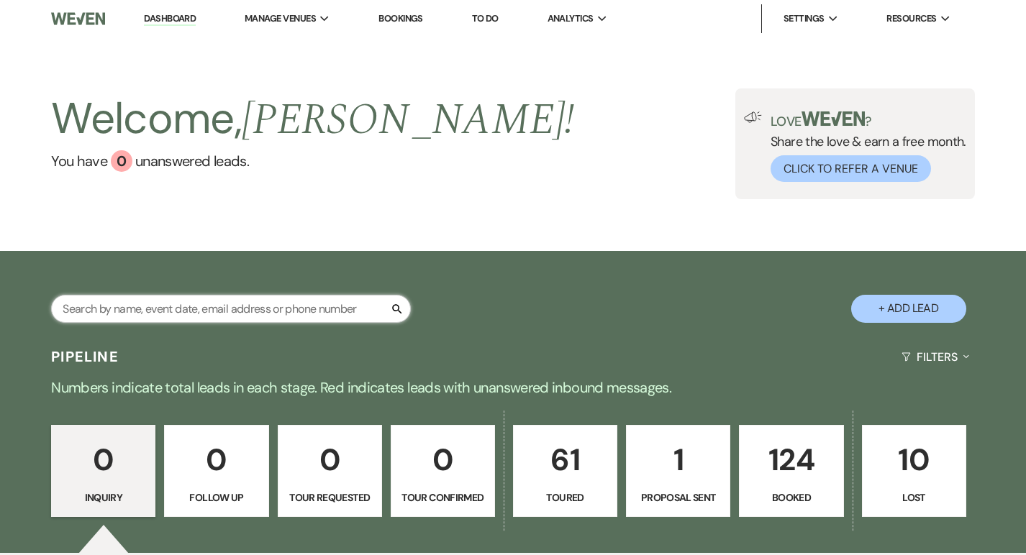
click at [318, 304] on input "text" at bounding box center [231, 309] width 360 height 28
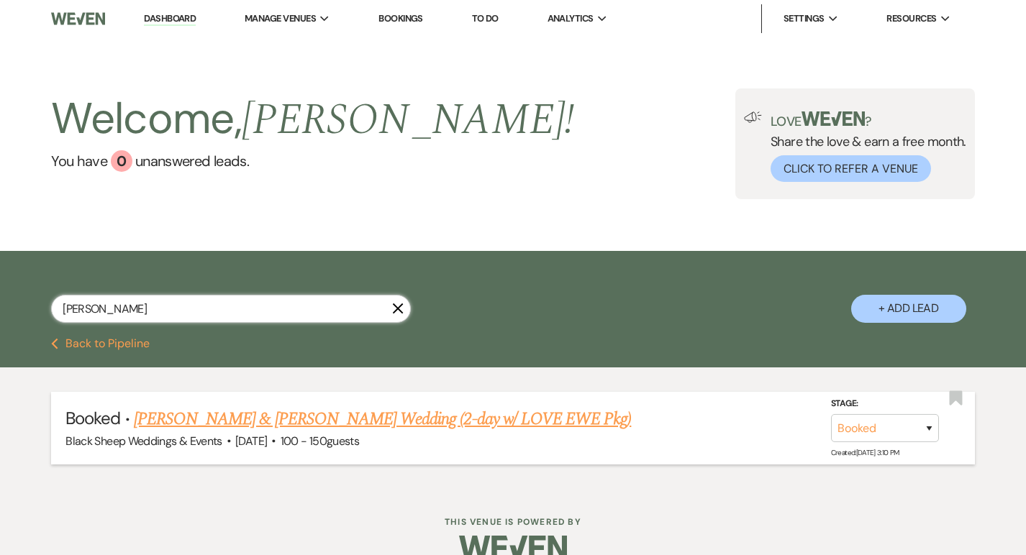
type input "coopmans"
click at [234, 419] on link "Carly Coopmans & Carson Mevis's Wedding (2-day w/ LOVE EWE Pkg)" at bounding box center [382, 419] width 497 height 26
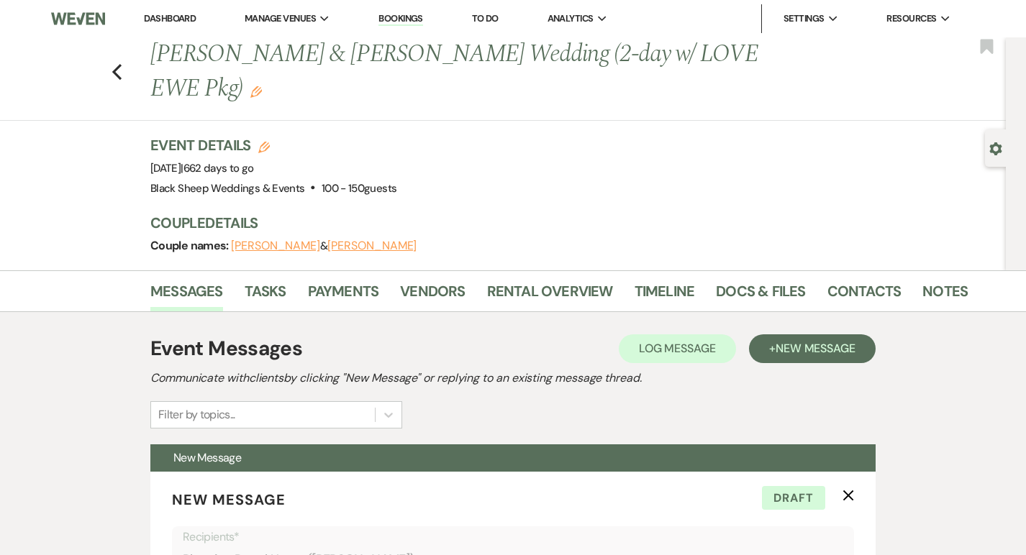
click at [1000, 145] on icon "Gear" at bounding box center [995, 148] width 13 height 13
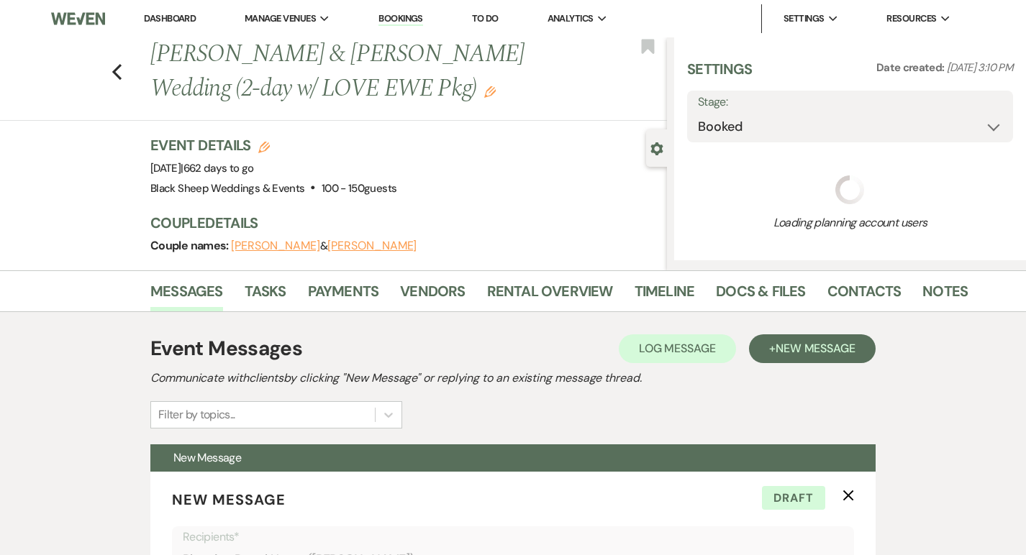
select select "12"
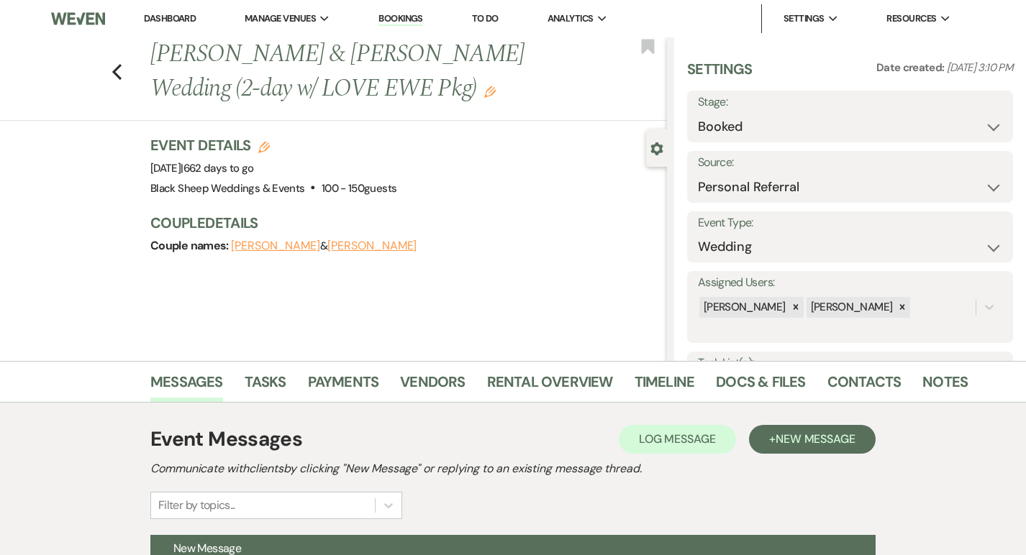
click at [648, 140] on div "Gear Settings" at bounding box center [659, 147] width 27 height 37
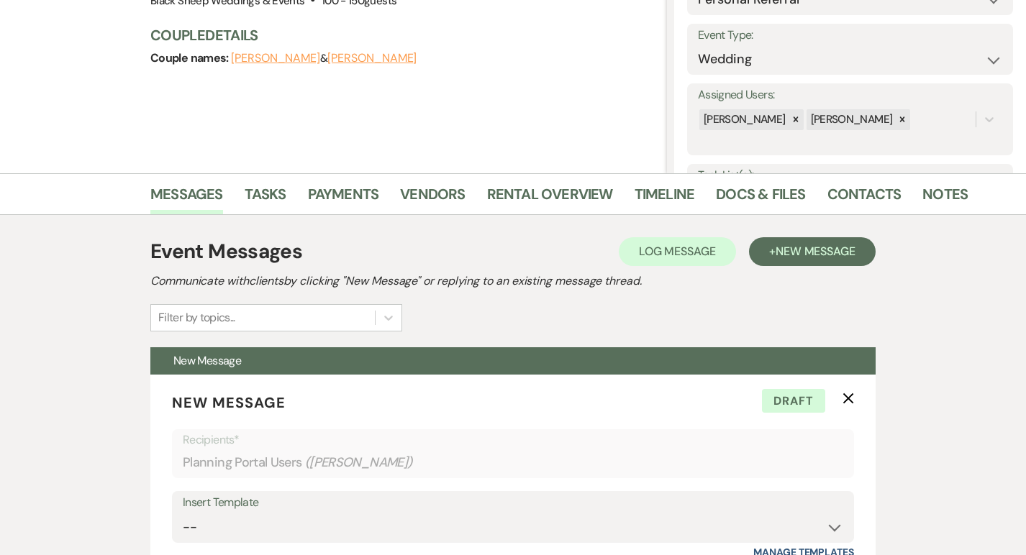
scroll to position [83, 0]
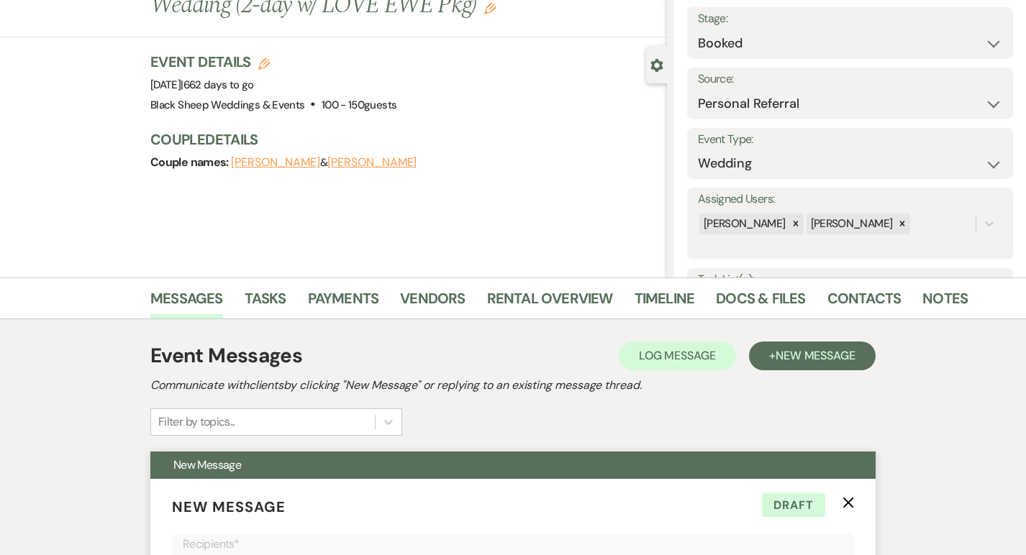
click at [853, 499] on icon "X" at bounding box center [848, 503] width 12 height 12
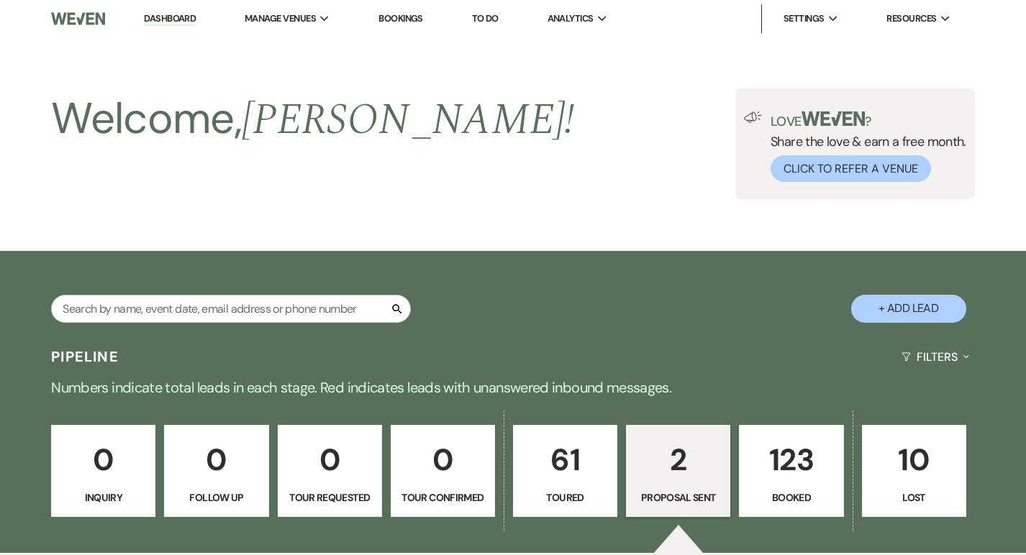
select select "6"
